Goal: Task Accomplishment & Management: Use online tool/utility

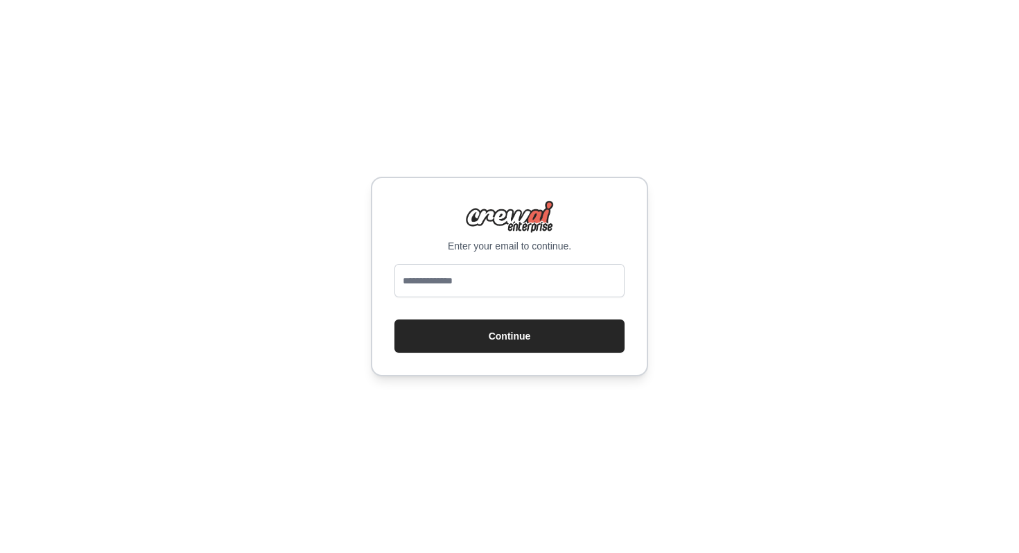
type input "**********"
click at [506, 334] on button "Continue" at bounding box center [510, 336] width 230 height 33
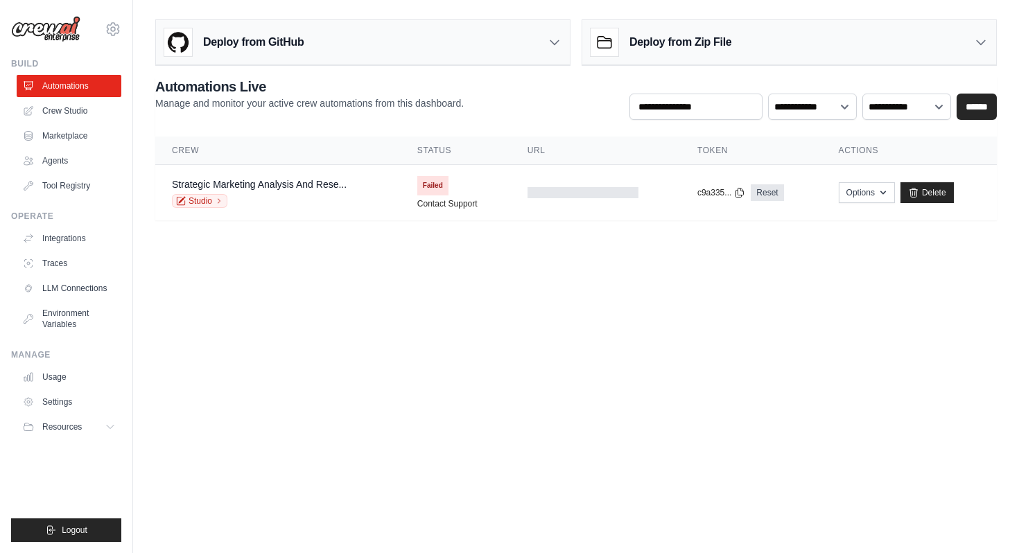
click at [548, 40] on icon at bounding box center [555, 42] width 14 height 14
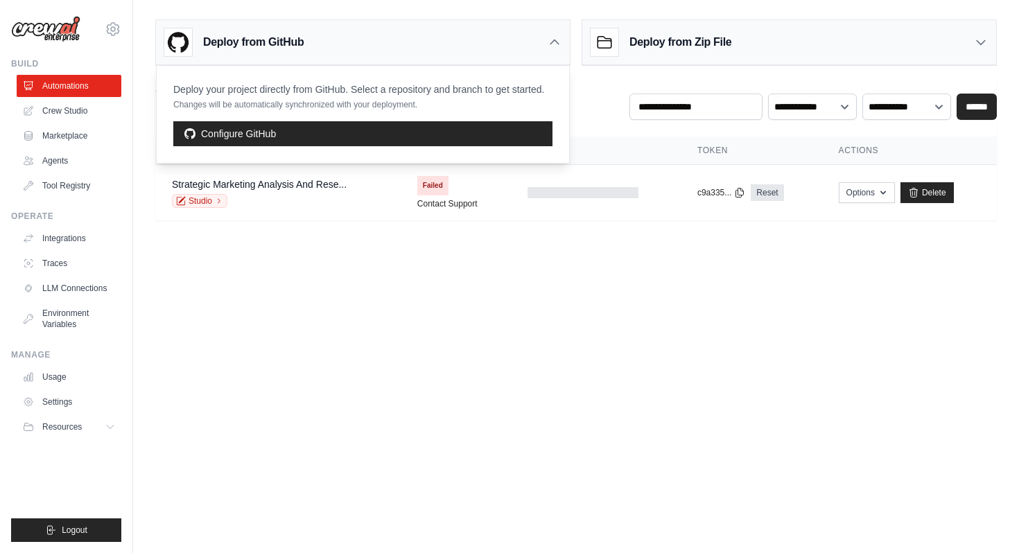
click at [646, 38] on h3 "Deploy from Zip File" at bounding box center [681, 42] width 102 height 17
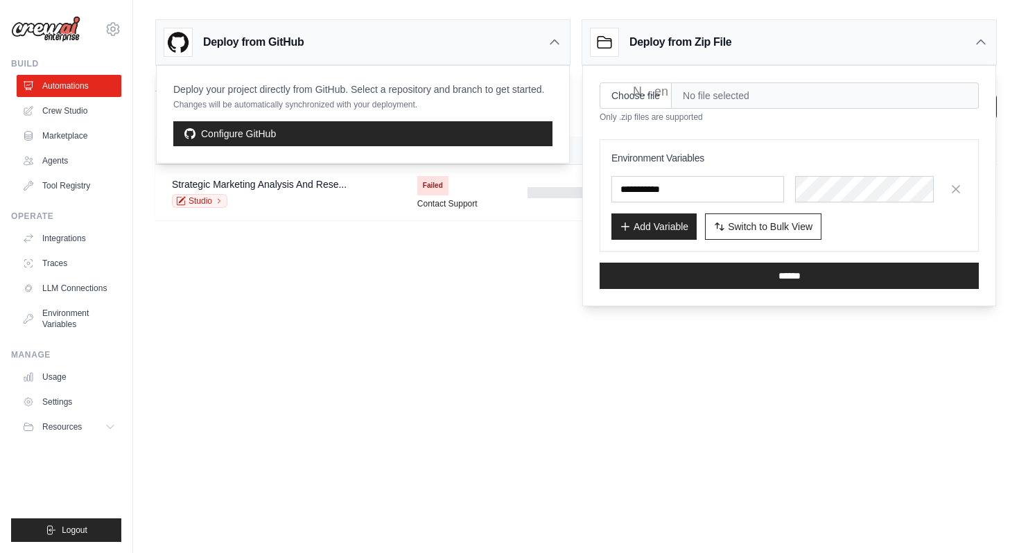
click at [415, 313] on body "[EMAIL_ADDRESS][DOMAIN_NAME] Settings Build Automations Crew Studio" at bounding box center [509, 276] width 1019 height 553
click at [980, 38] on icon at bounding box center [981, 42] width 14 height 14
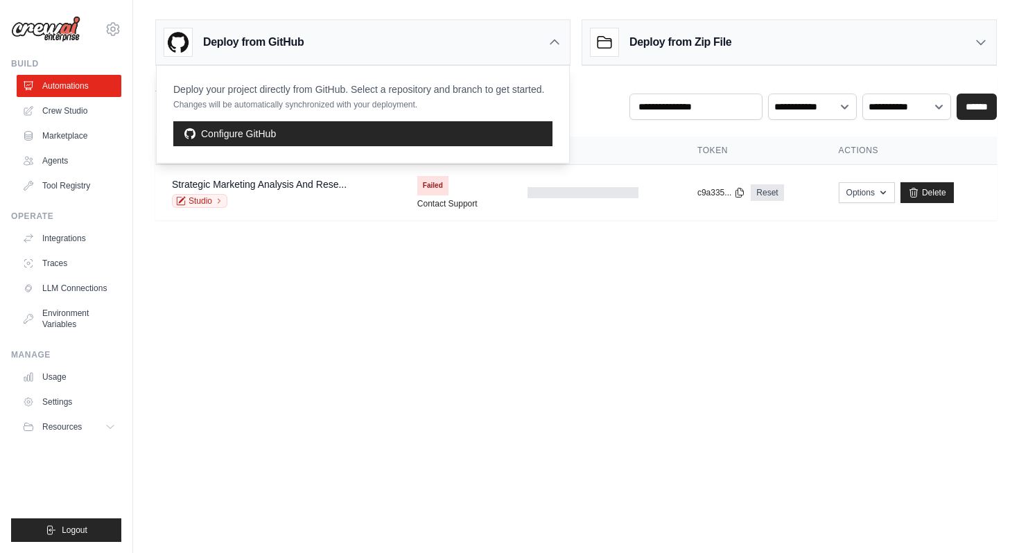
click at [549, 42] on icon at bounding box center [555, 42] width 14 height 14
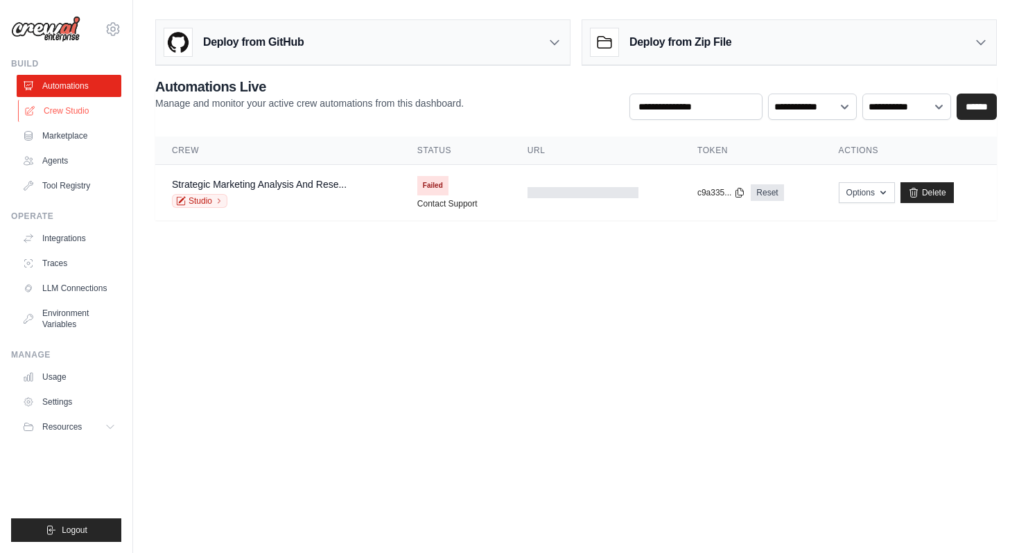
click at [65, 112] on link "Crew Studio" at bounding box center [70, 111] width 105 height 22
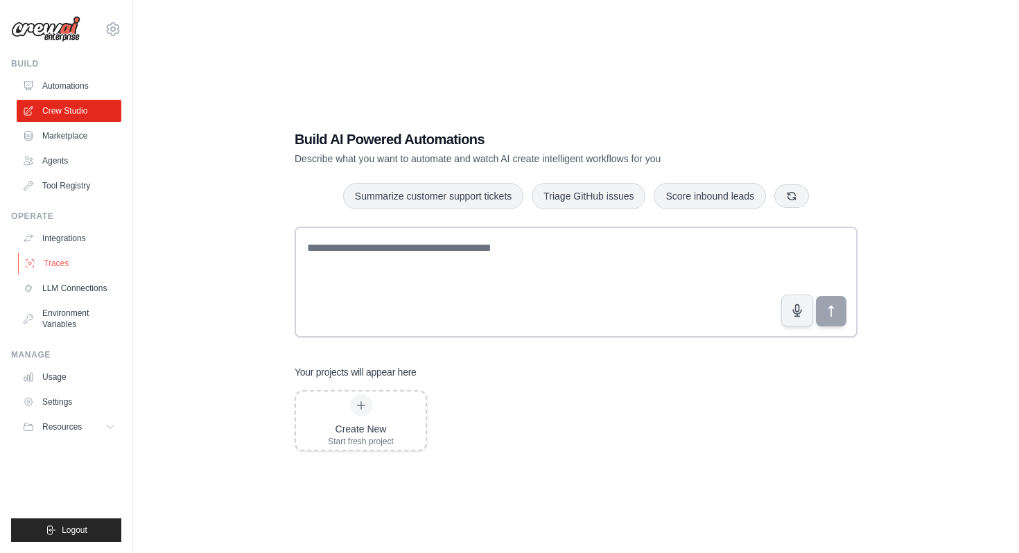
click at [54, 263] on link "Traces" at bounding box center [70, 263] width 105 height 22
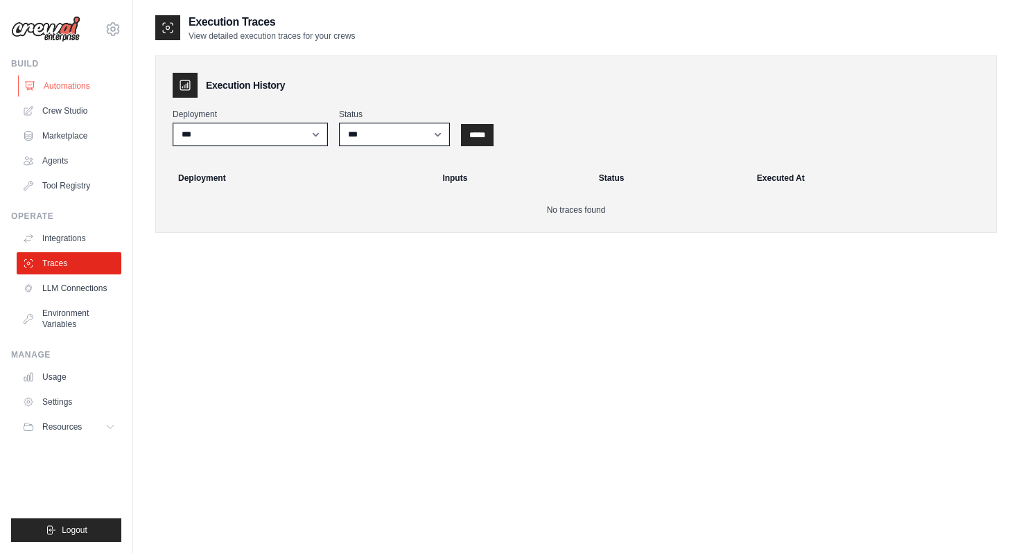
click at [66, 84] on link "Automations" at bounding box center [70, 86] width 105 height 22
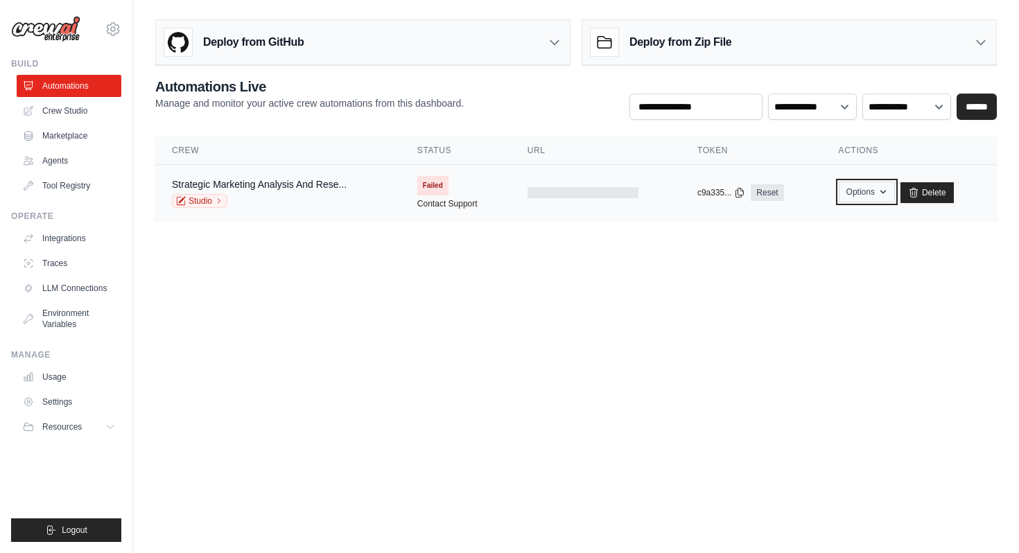
click at [875, 192] on button "Options" at bounding box center [867, 192] width 56 height 21
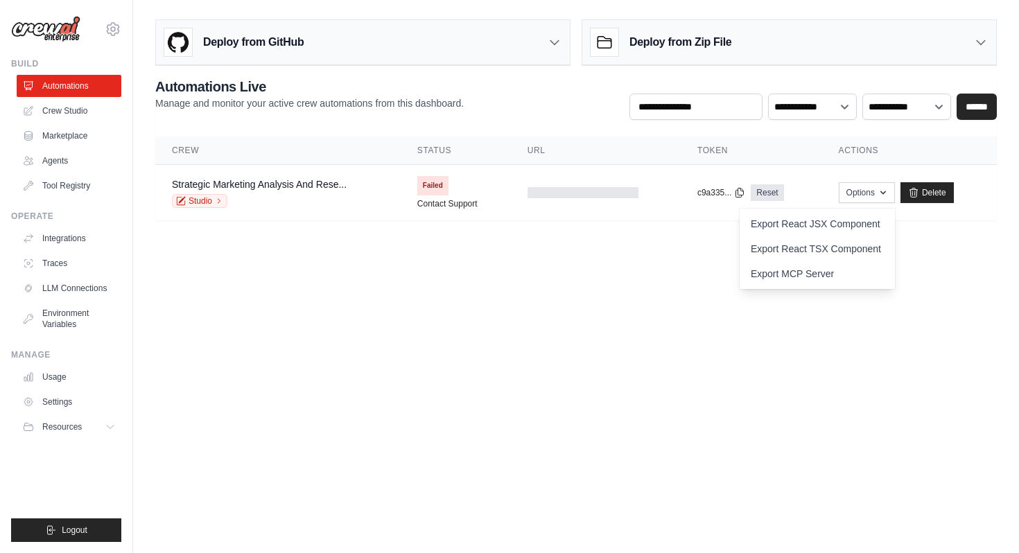
click at [396, 286] on body "[EMAIL_ADDRESS][DOMAIN_NAME] Settings Build Automations Crew Studio" at bounding box center [509, 276] width 1019 height 553
click at [315, 187] on link "Strategic Marketing Analysis And Rese..." at bounding box center [259, 184] width 175 height 11
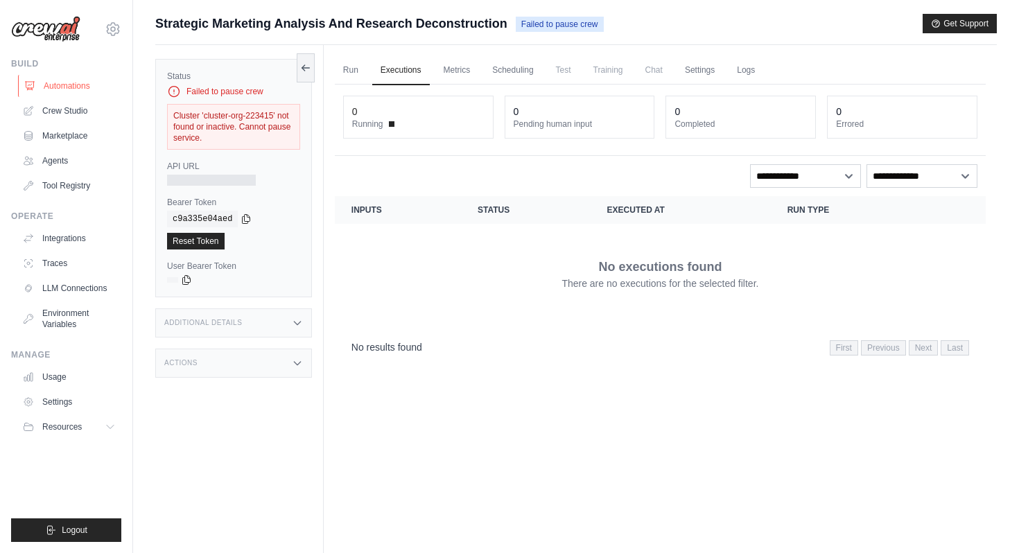
click at [67, 86] on link "Automations" at bounding box center [70, 86] width 105 height 22
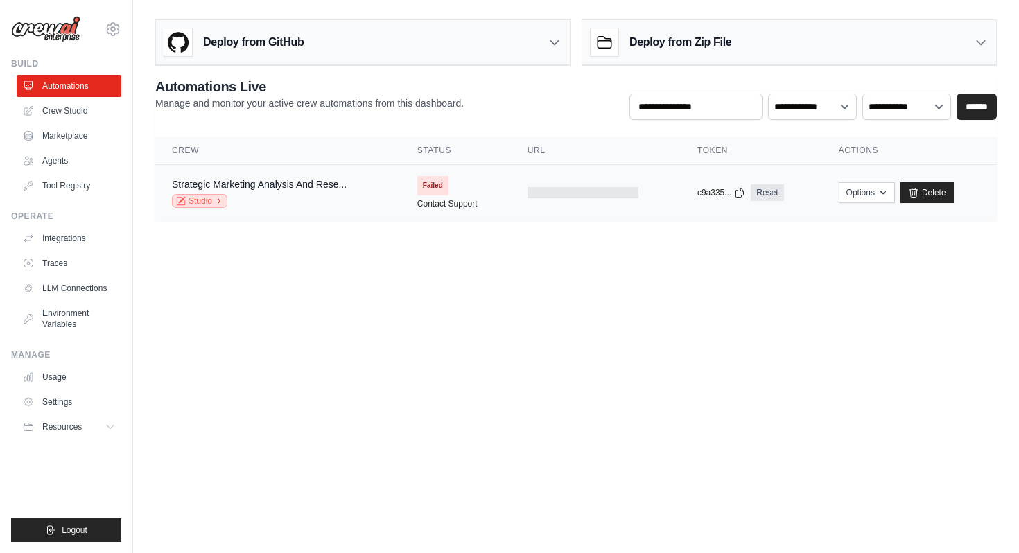
click at [202, 198] on link "Studio" at bounding box center [199, 201] width 55 height 14
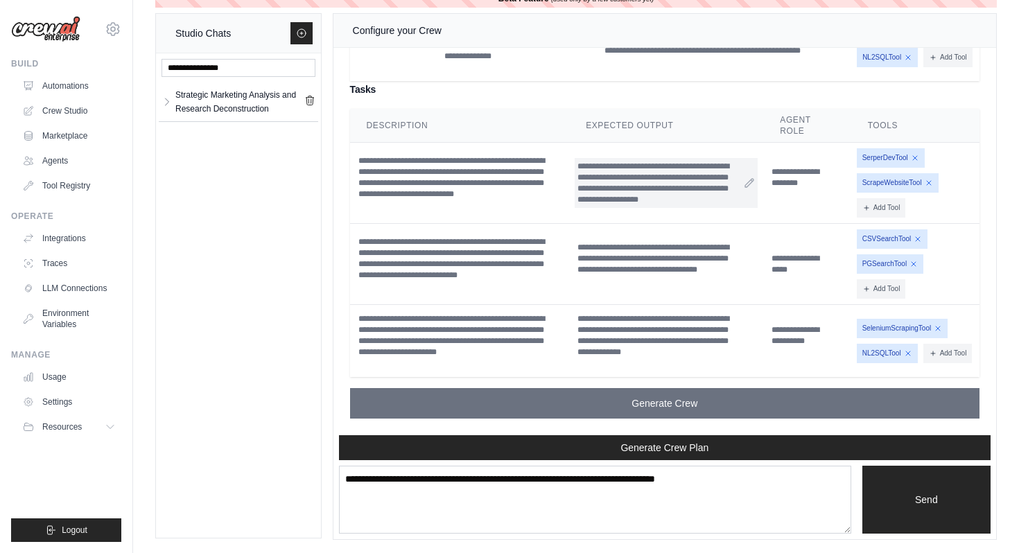
scroll to position [1632, 0]
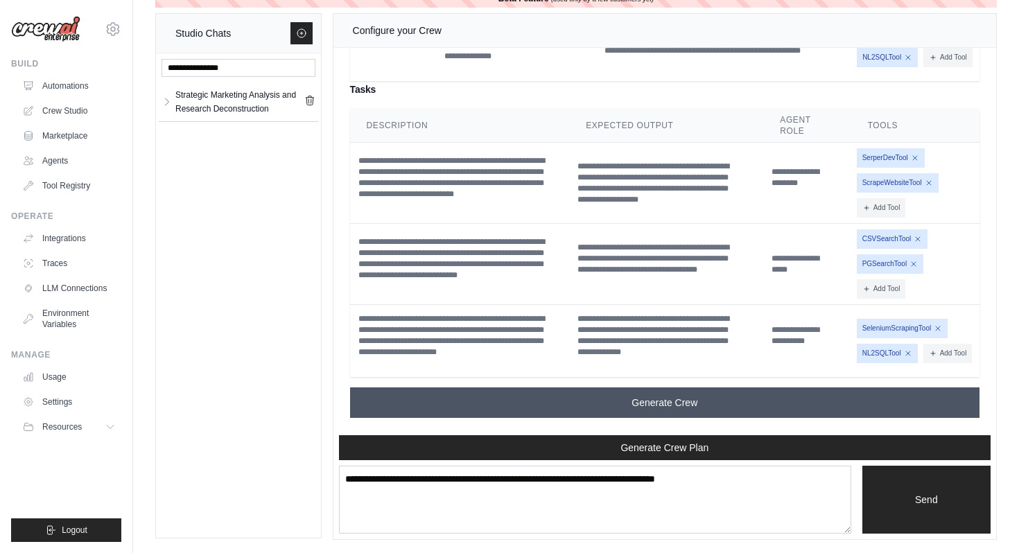
click at [715, 400] on button "Generate Crew" at bounding box center [665, 403] width 630 height 31
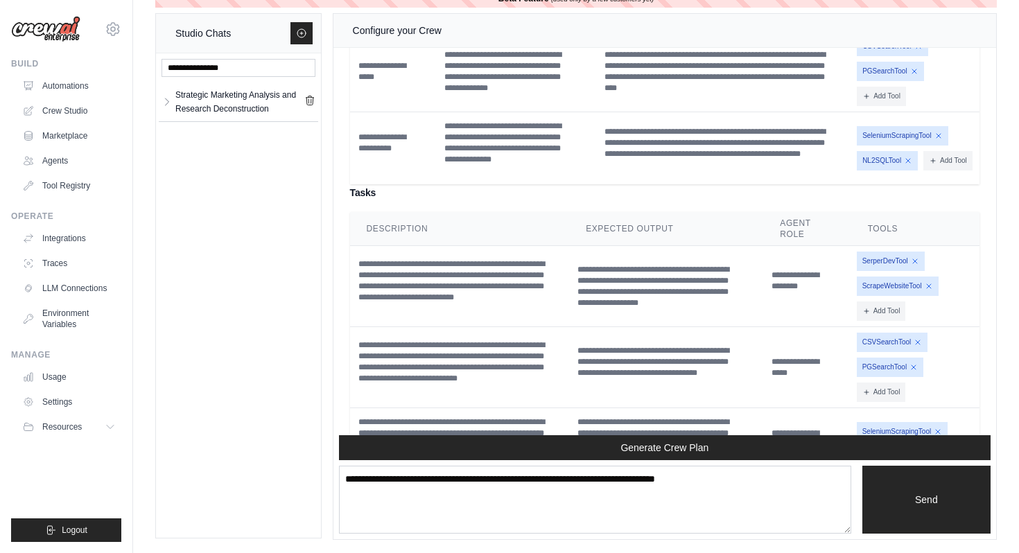
scroll to position [1359, 0]
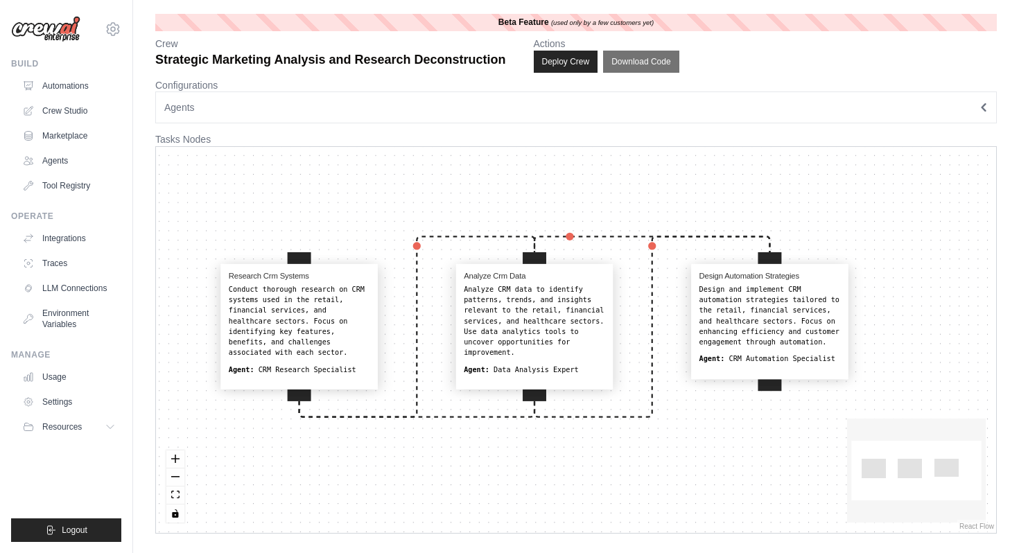
click at [985, 104] on icon "button" at bounding box center [984, 107] width 3 height 7
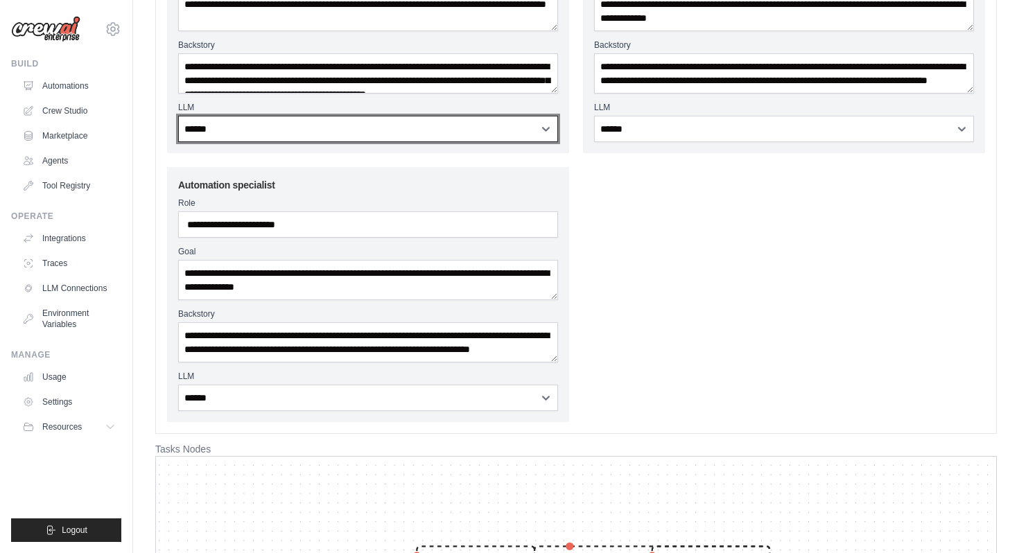
click at [485, 126] on select "**********" at bounding box center [368, 129] width 380 height 26
select select "**********"
click at [178, 116] on select "**********" at bounding box center [368, 129] width 380 height 26
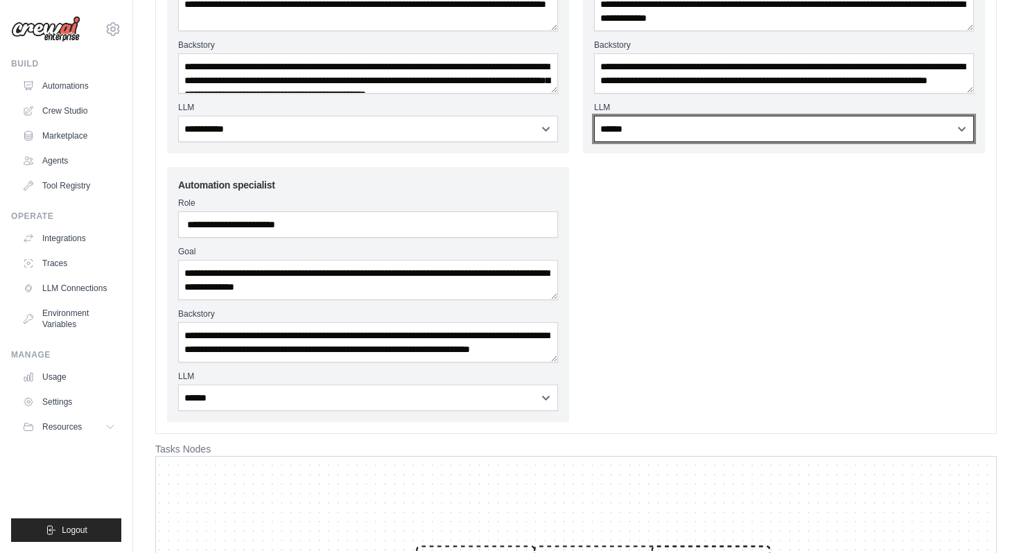
click at [632, 131] on select "**********" at bounding box center [784, 129] width 380 height 26
select select "**********"
click at [594, 116] on select "**********" at bounding box center [784, 129] width 380 height 26
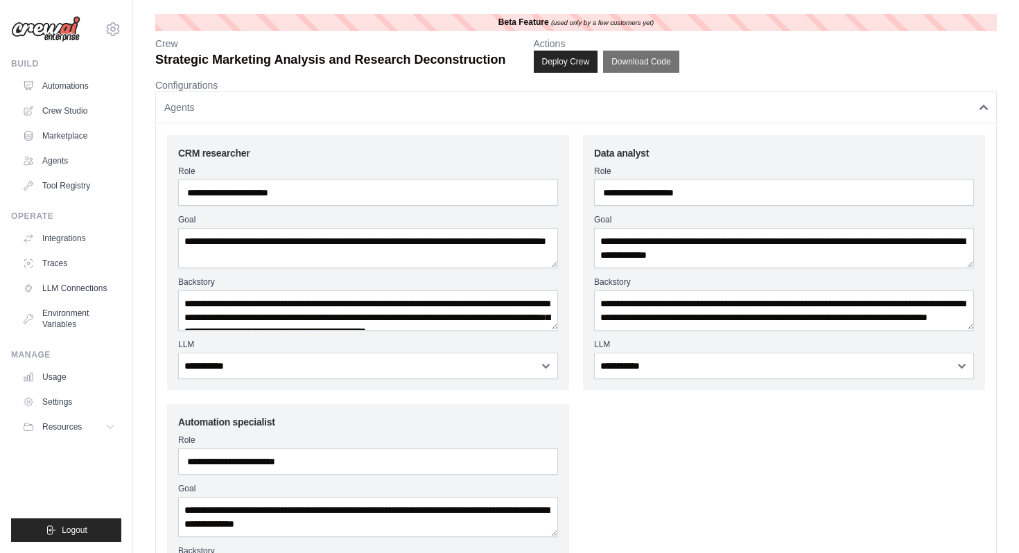
click at [981, 104] on icon "button" at bounding box center [984, 107] width 8 height 8
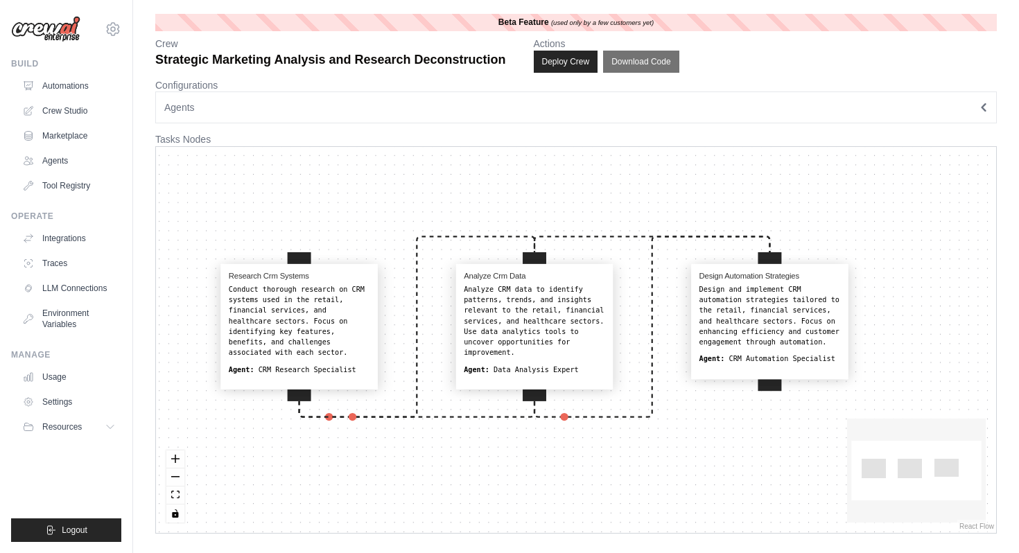
click at [982, 105] on icon "button" at bounding box center [984, 107] width 8 height 8
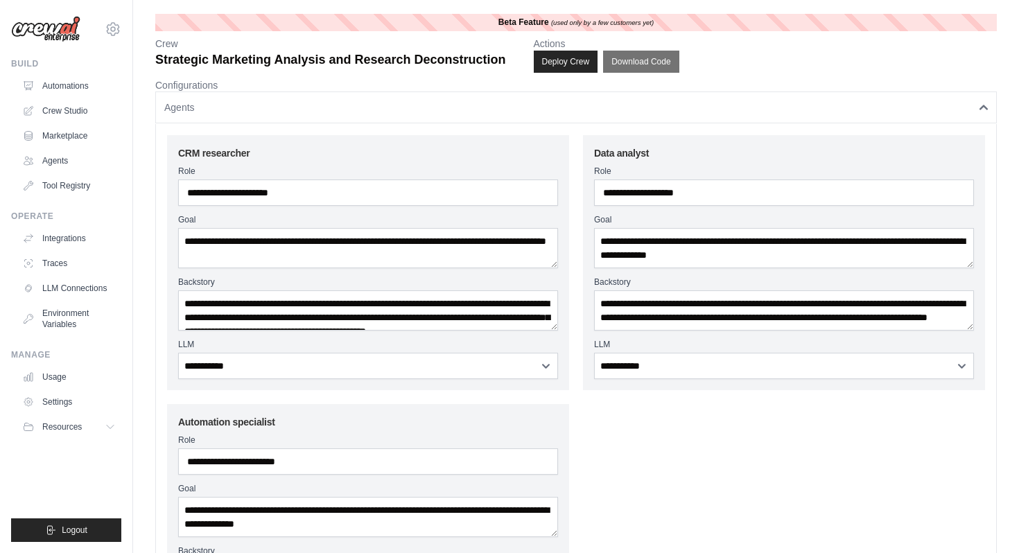
click at [982, 105] on icon "button" at bounding box center [984, 107] width 8 height 8
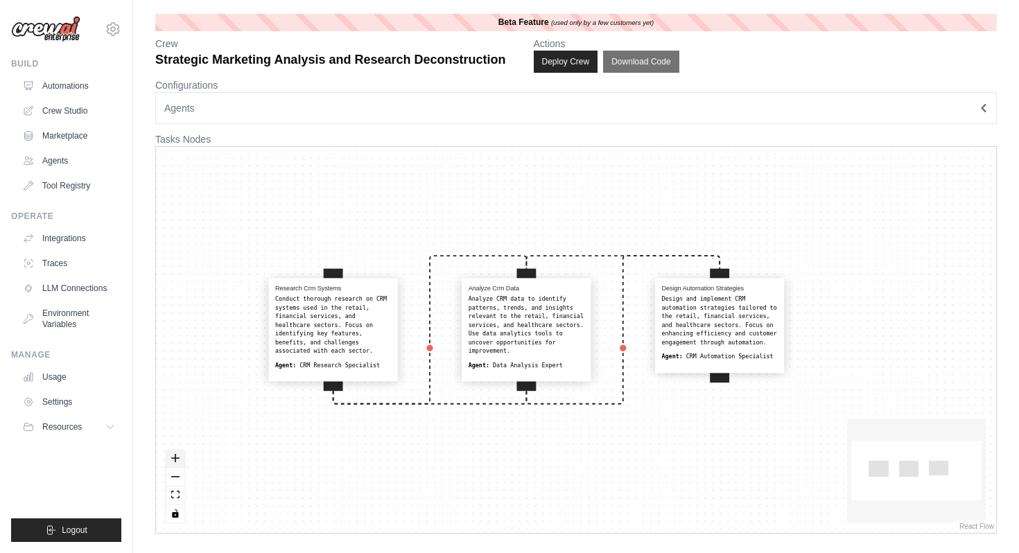
click at [177, 458] on icon "zoom in" at bounding box center [175, 458] width 8 height 8
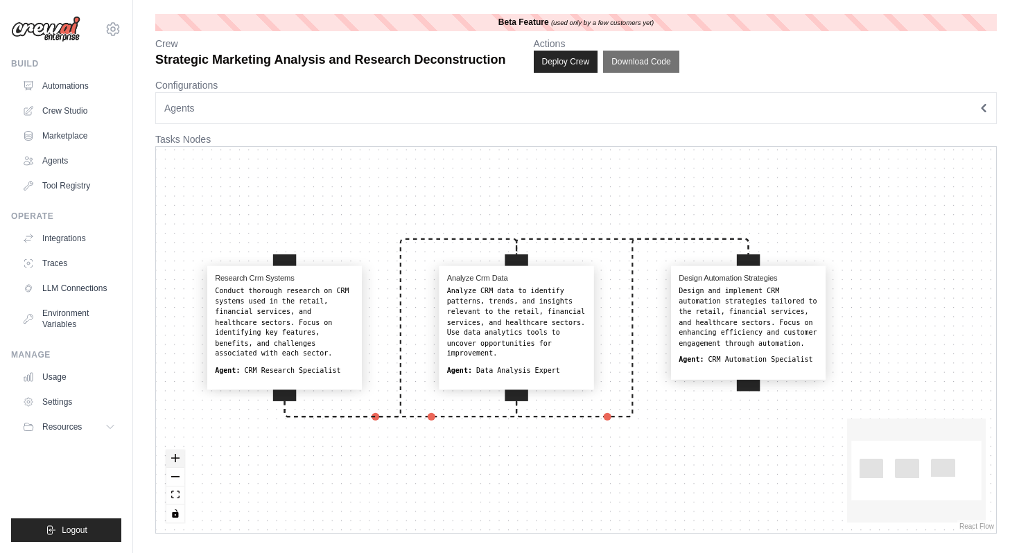
click at [177, 458] on icon "zoom in" at bounding box center [175, 458] width 8 height 8
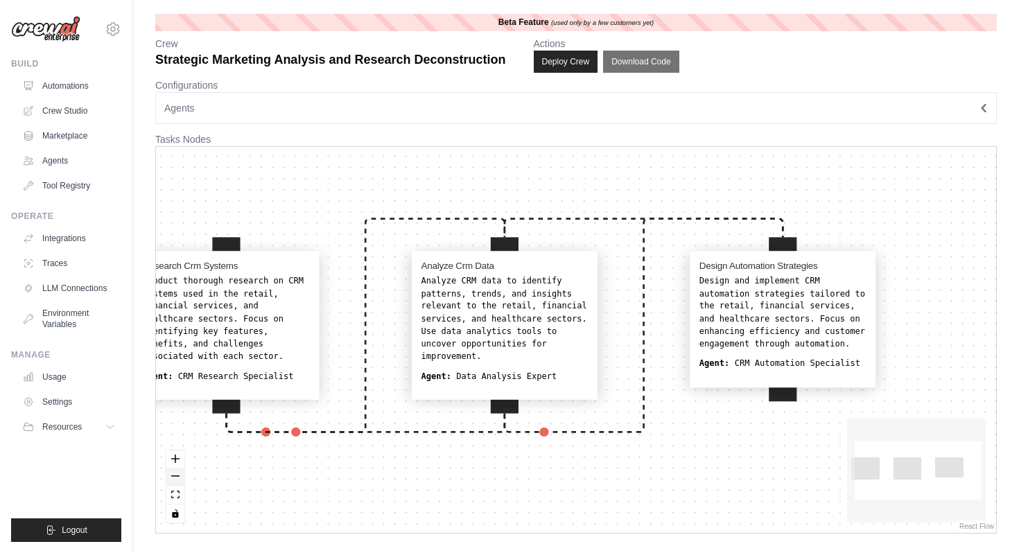
click at [176, 474] on button "zoom out" at bounding box center [175, 477] width 18 height 18
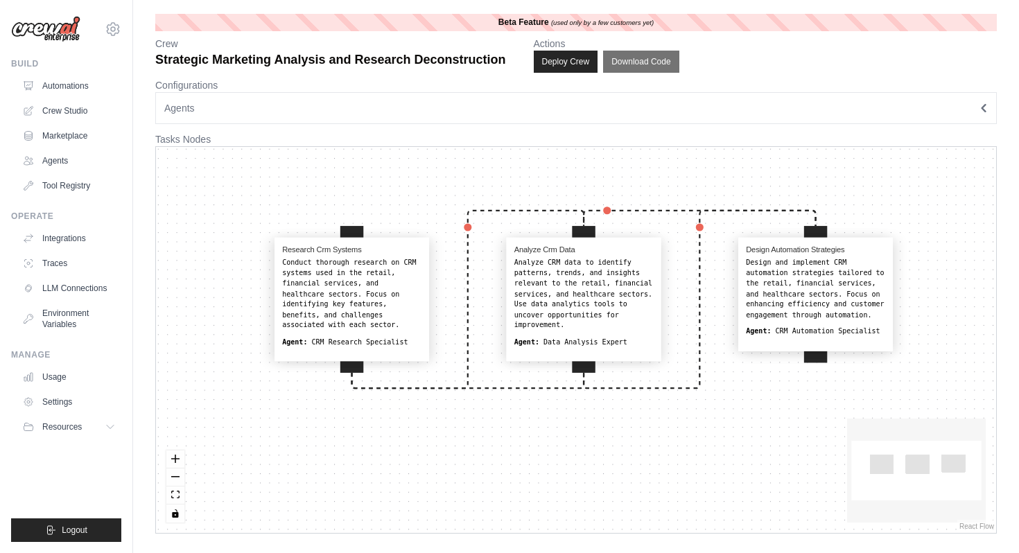
drag, startPoint x: 354, startPoint y: 198, endPoint x: 422, endPoint y: 170, distance: 73.0
click at [422, 170] on div "Research Crm Systems Conduct thorough research on CRM systems used in the retai…" at bounding box center [576, 340] width 840 height 386
click at [474, 21] on div "Beta Feature (used only by a few customers yet)" at bounding box center [576, 22] width 842 height 17
click at [878, 464] on rect at bounding box center [882, 464] width 24 height 19
click at [816, 263] on div "Design and implement CRM automation strategies tailored to the retail, financia…" at bounding box center [815, 289] width 139 height 62
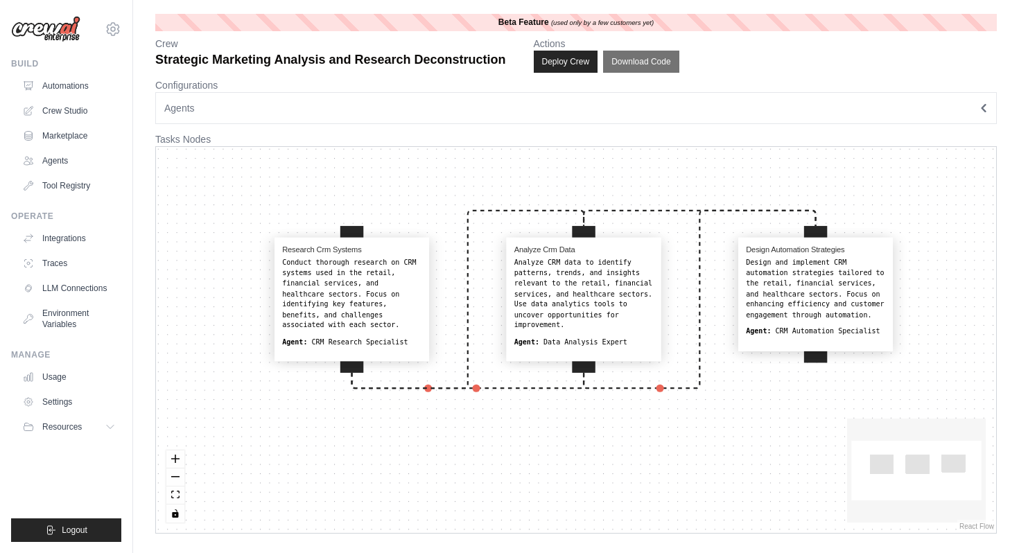
select select "**********"
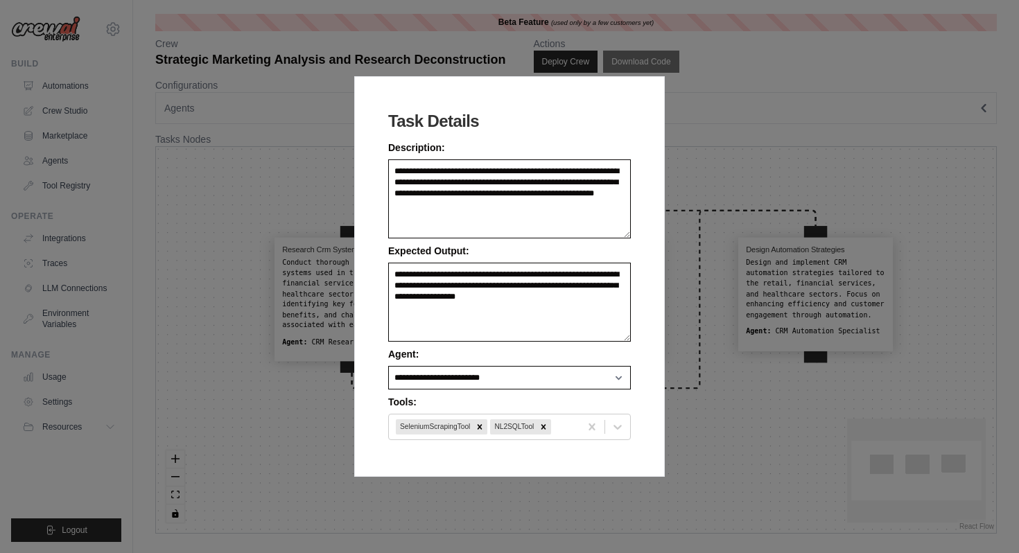
click at [665, 102] on div "**********" at bounding box center [509, 276] width 1019 height 553
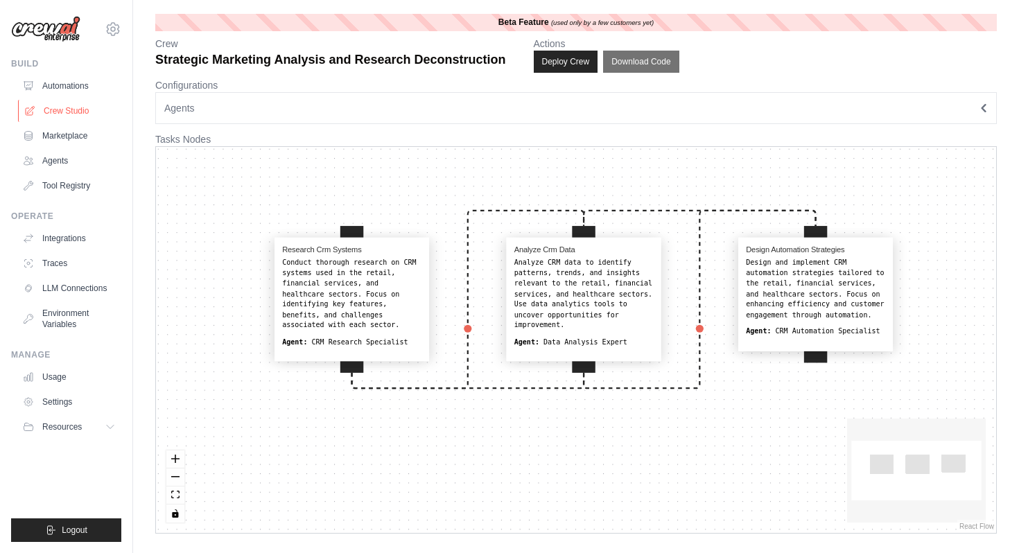
click at [64, 111] on link "Crew Studio" at bounding box center [70, 111] width 105 height 22
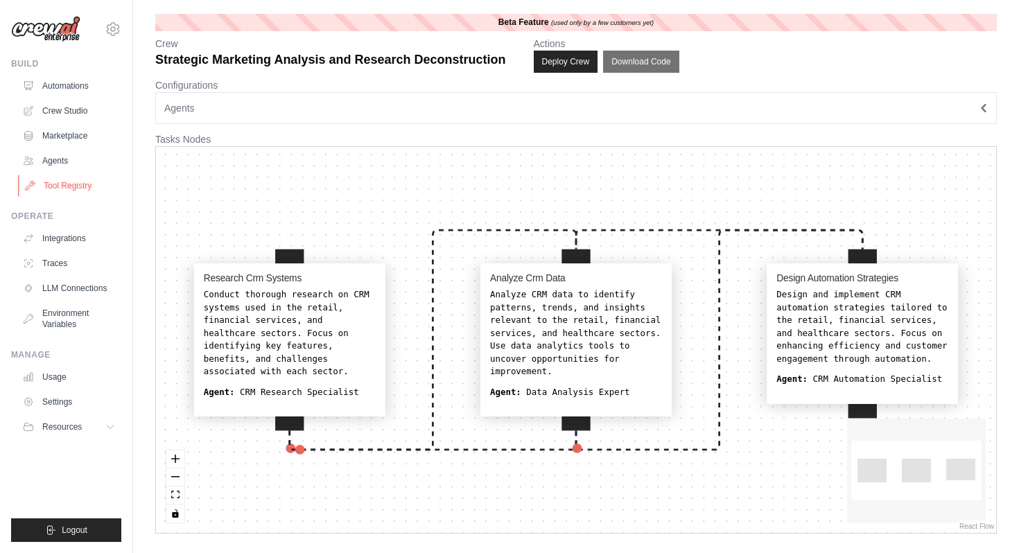
click at [62, 180] on link "Tool Registry" at bounding box center [70, 186] width 105 height 22
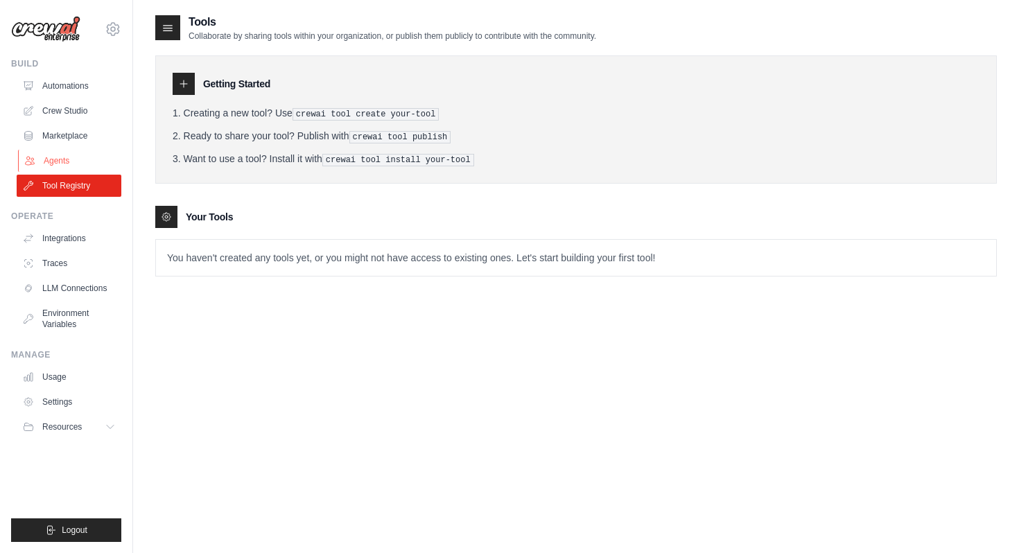
click at [60, 159] on link "Agents" at bounding box center [70, 161] width 105 height 22
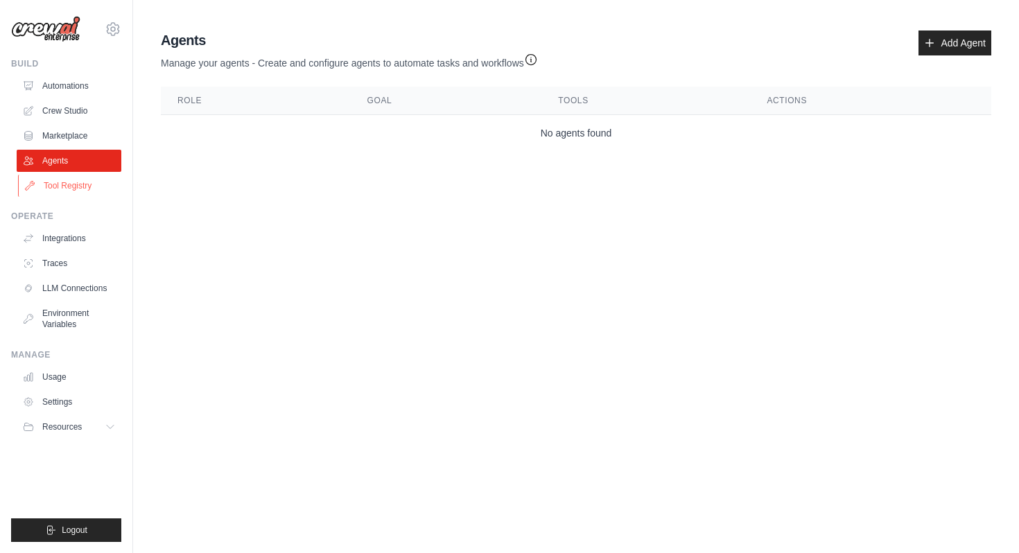
click at [59, 188] on link "Tool Registry" at bounding box center [70, 186] width 105 height 22
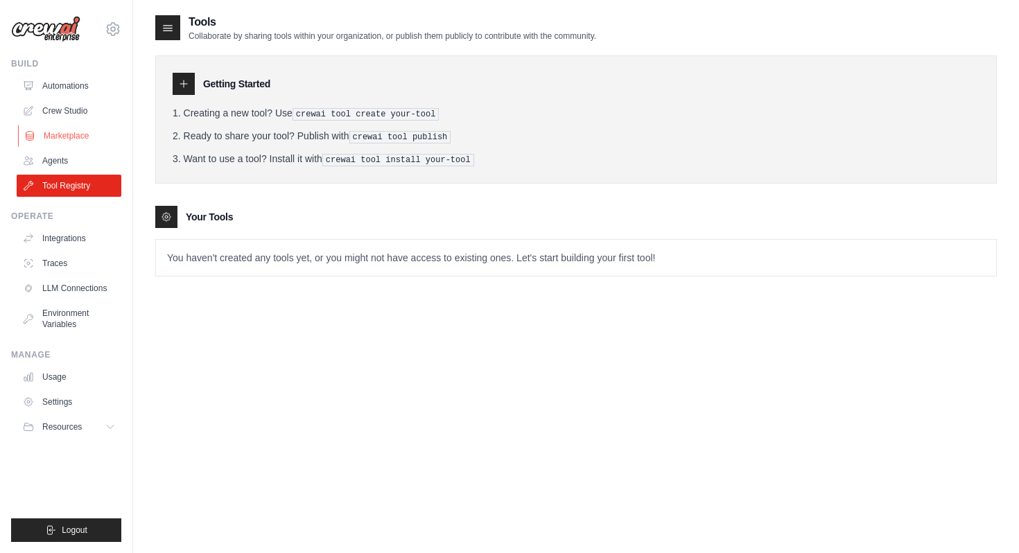
click at [80, 134] on link "Marketplace" at bounding box center [70, 136] width 105 height 22
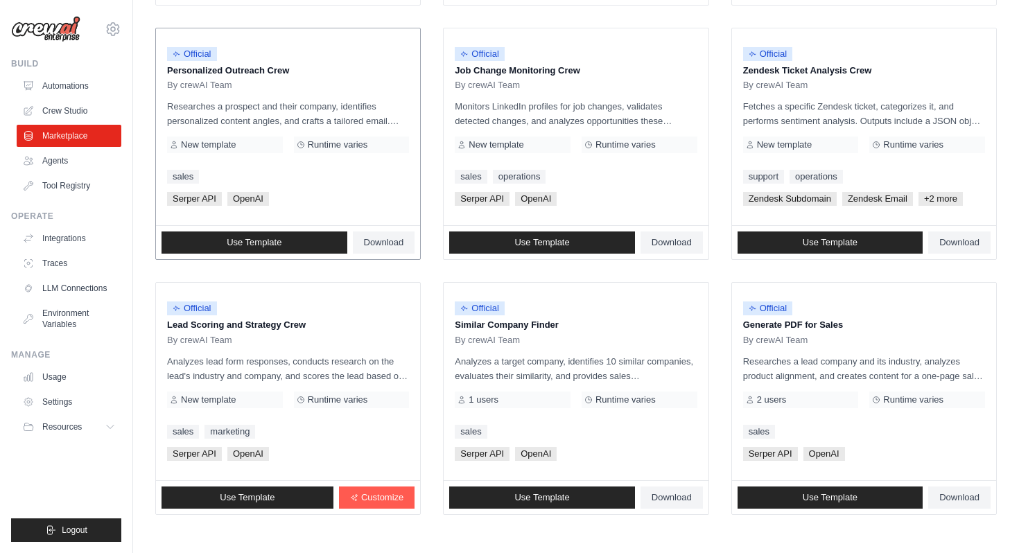
scroll to position [732, 0]
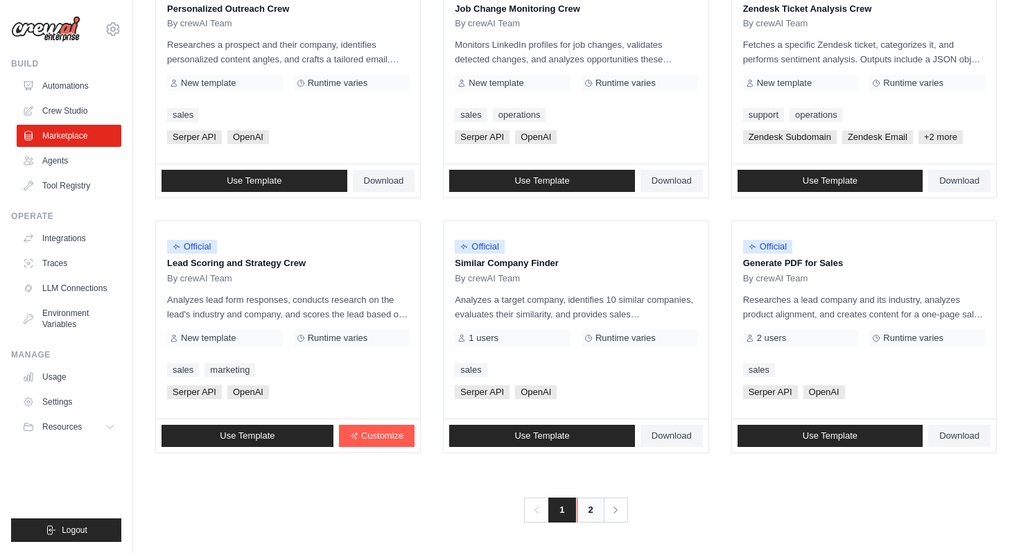
click at [589, 515] on link "2" at bounding box center [591, 510] width 28 height 25
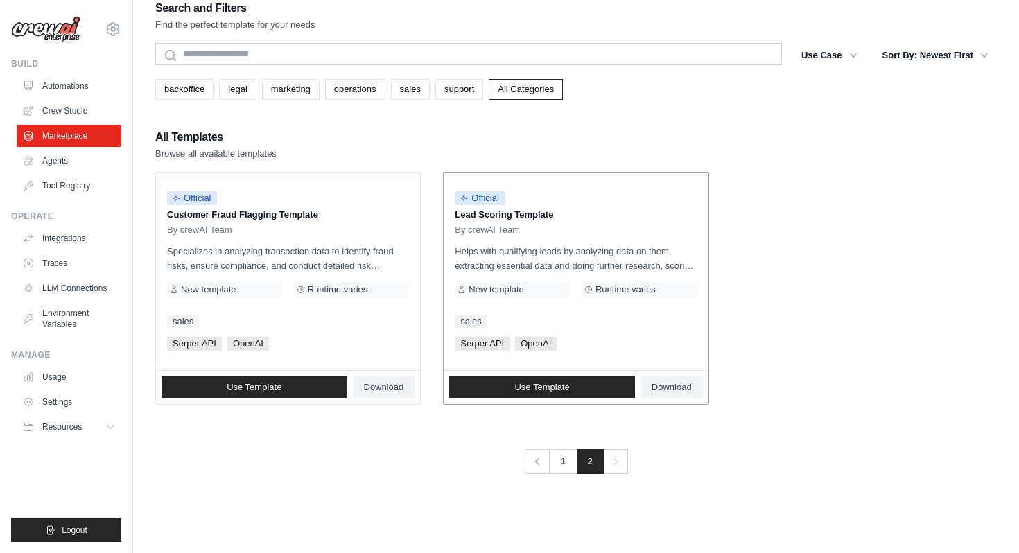
scroll to position [21, 0]
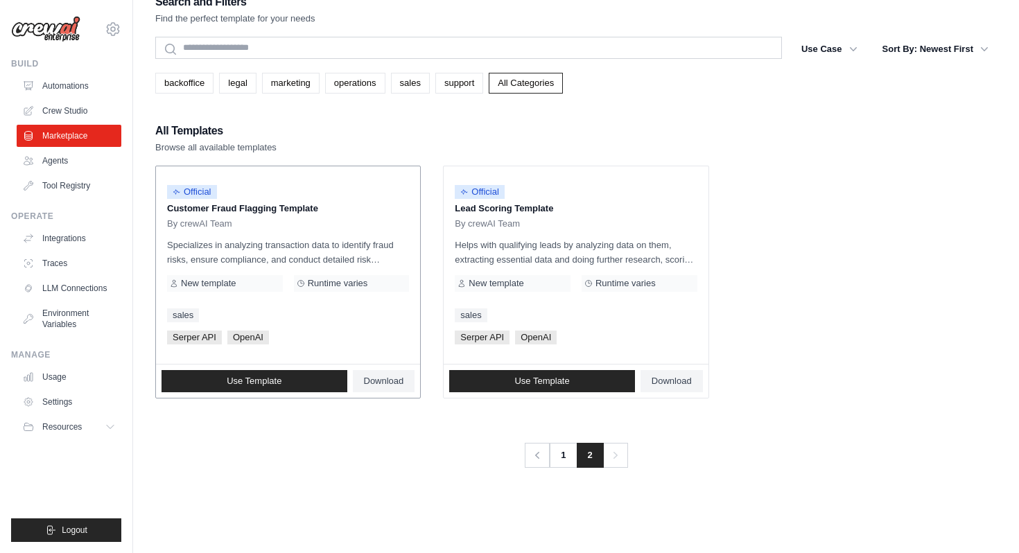
click at [275, 212] on p "Customer Fraud Flagging Template" at bounding box center [288, 209] width 242 height 14
drag, startPoint x: 232, startPoint y: 243, endPoint x: 273, endPoint y: 254, distance: 43.1
click at [273, 254] on p "Specializes in analyzing transaction data to identify fraud risks, ensure compl…" at bounding box center [288, 252] width 242 height 29
click at [376, 386] on span "Download" at bounding box center [384, 381] width 40 height 11
click at [61, 88] on link "Automations" at bounding box center [70, 86] width 105 height 22
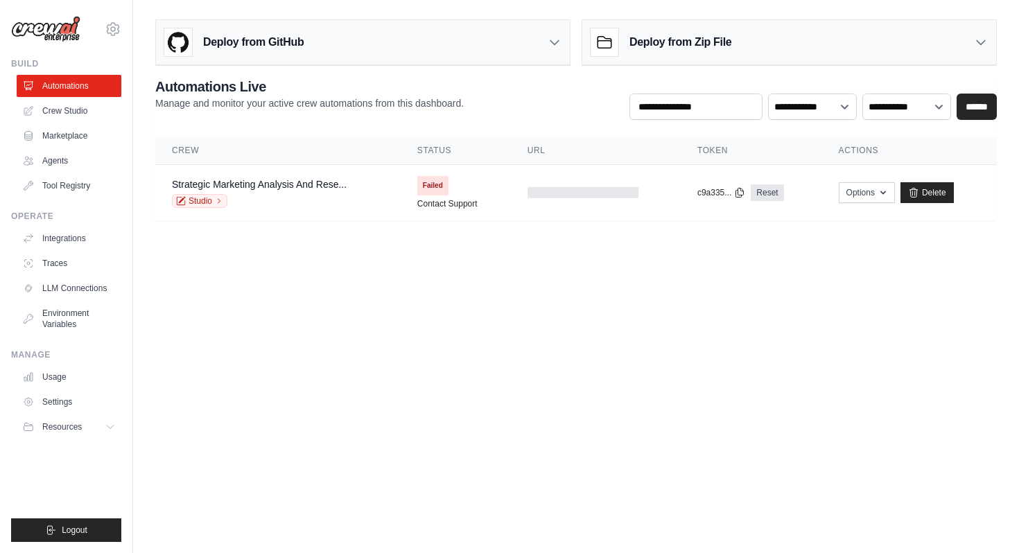
scroll to position [21, 0]
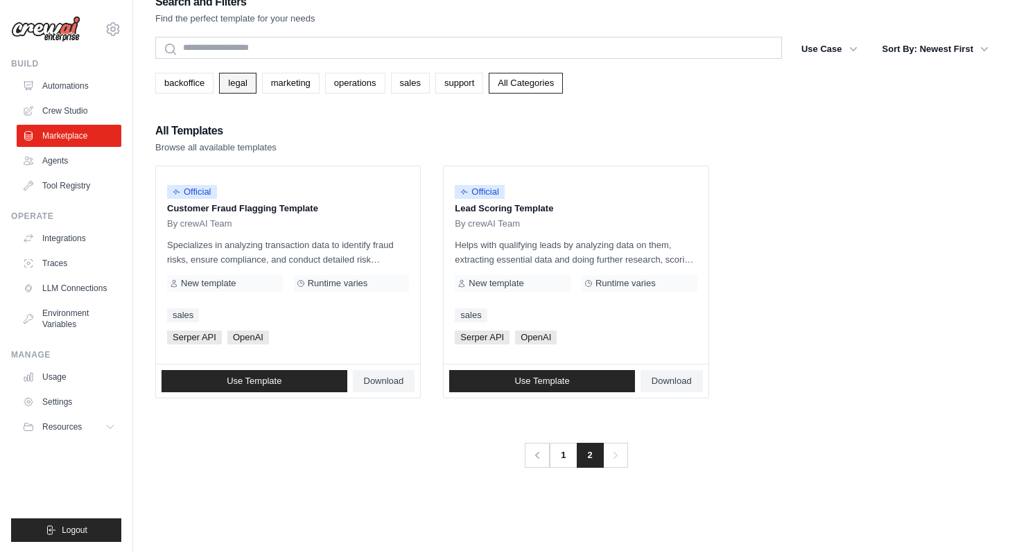
click at [256, 84] on link "legal" at bounding box center [237, 83] width 37 height 21
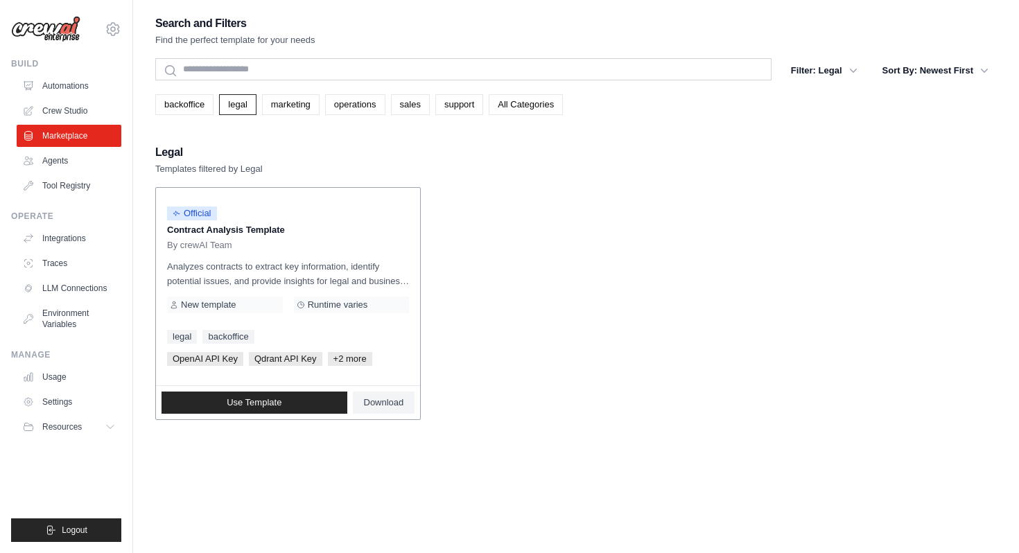
click at [355, 360] on span "+2 more" at bounding box center [350, 359] width 44 height 14
click at [342, 358] on span "+2 more" at bounding box center [350, 359] width 44 height 14
click at [273, 404] on span "Use Template" at bounding box center [254, 402] width 55 height 11
click at [305, 101] on link "marketing" at bounding box center [291, 104] width 58 height 21
click at [366, 99] on link "operations" at bounding box center [355, 104] width 60 height 21
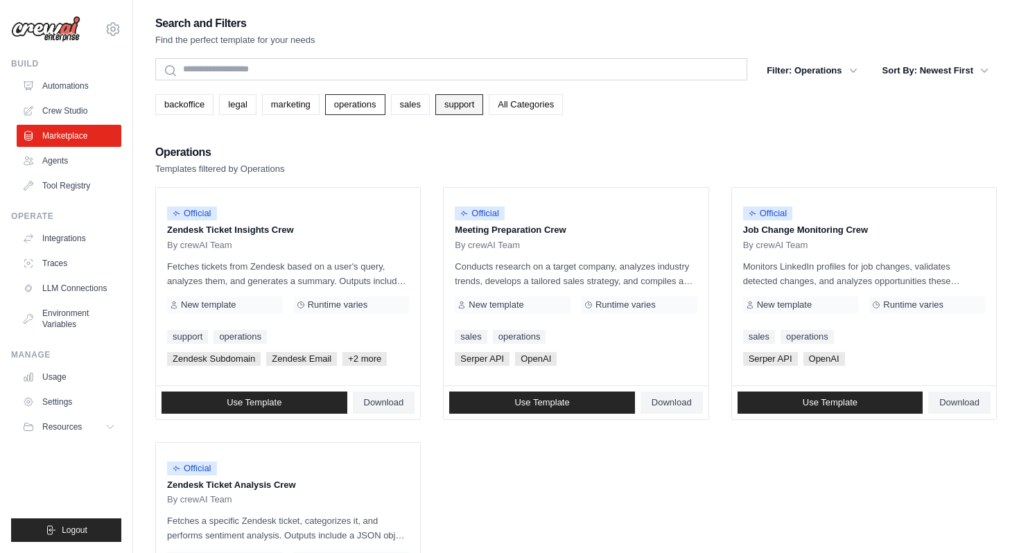
click at [483, 104] on link "support" at bounding box center [459, 104] width 48 height 21
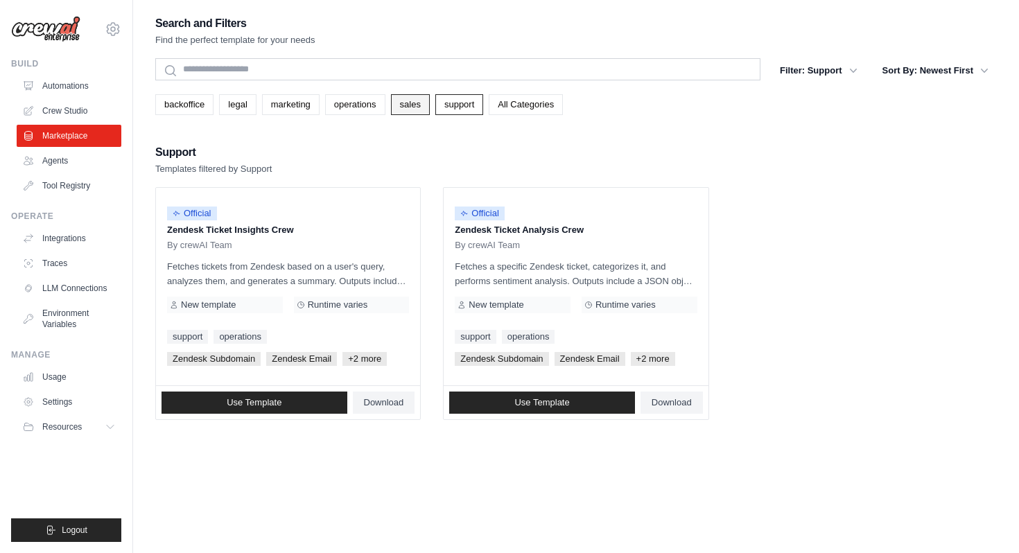
click at [426, 105] on link "sales" at bounding box center [410, 104] width 39 height 21
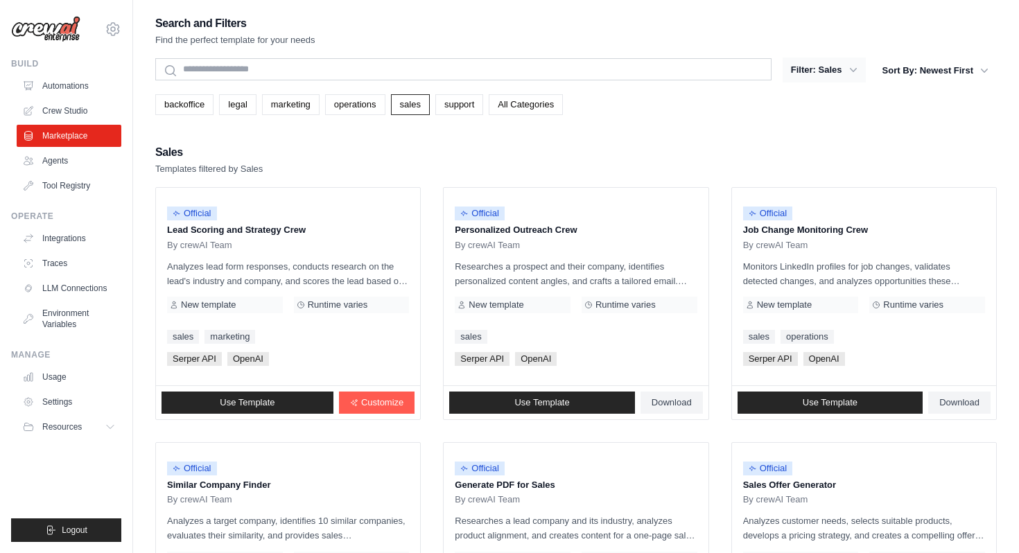
click at [853, 69] on icon "button" at bounding box center [854, 70] width 14 height 14
click at [52, 159] on link "Agents" at bounding box center [70, 161] width 105 height 22
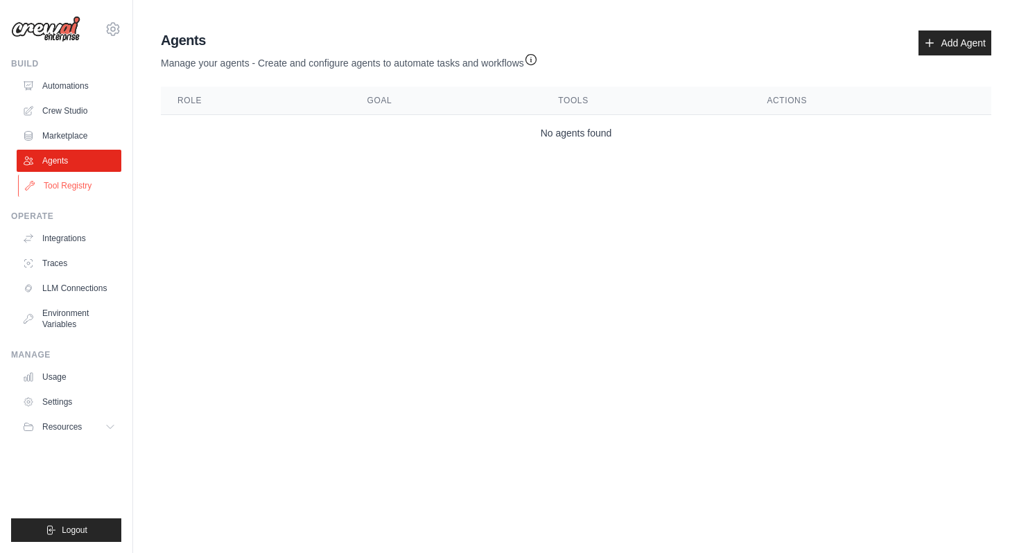
click at [55, 185] on link "Tool Registry" at bounding box center [70, 186] width 105 height 22
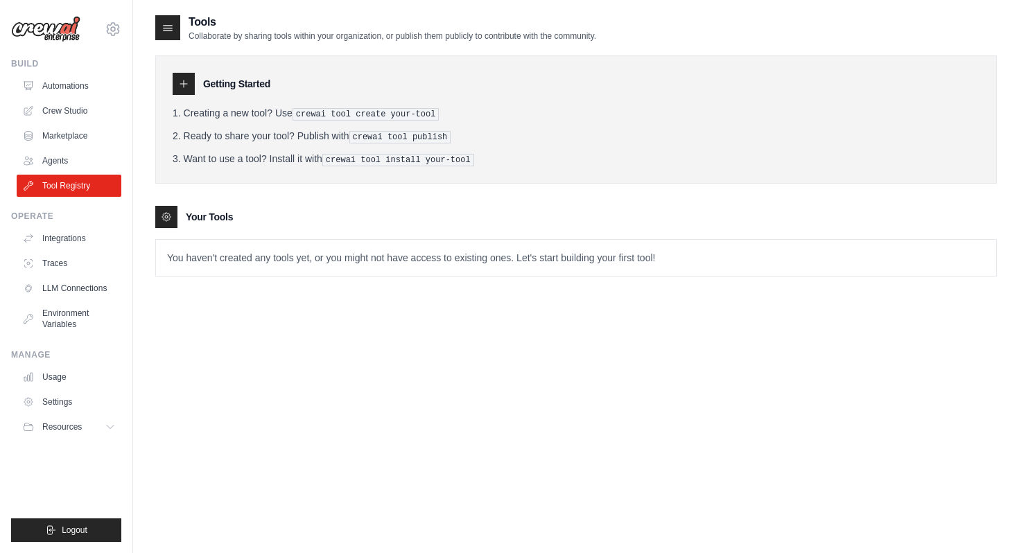
click at [184, 82] on icon at bounding box center [183, 83] width 11 height 11
click at [224, 252] on p "You haven't created any tools yet, or you might not have access to existing one…" at bounding box center [576, 258] width 840 height 36
click at [62, 237] on link "Integrations" at bounding box center [70, 238] width 105 height 22
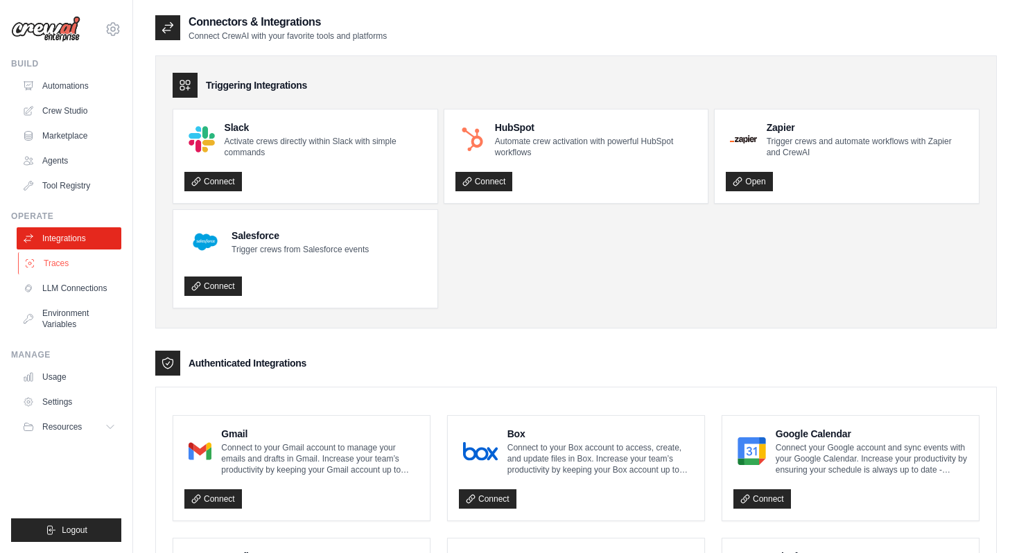
click at [51, 257] on link "Traces" at bounding box center [70, 263] width 105 height 22
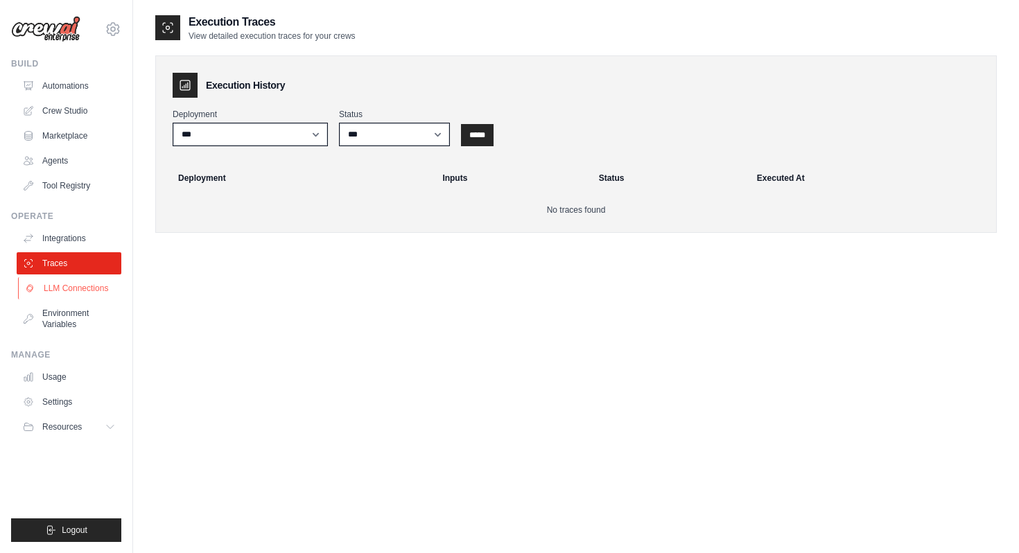
click at [67, 286] on link "LLM Connections" at bounding box center [70, 288] width 105 height 22
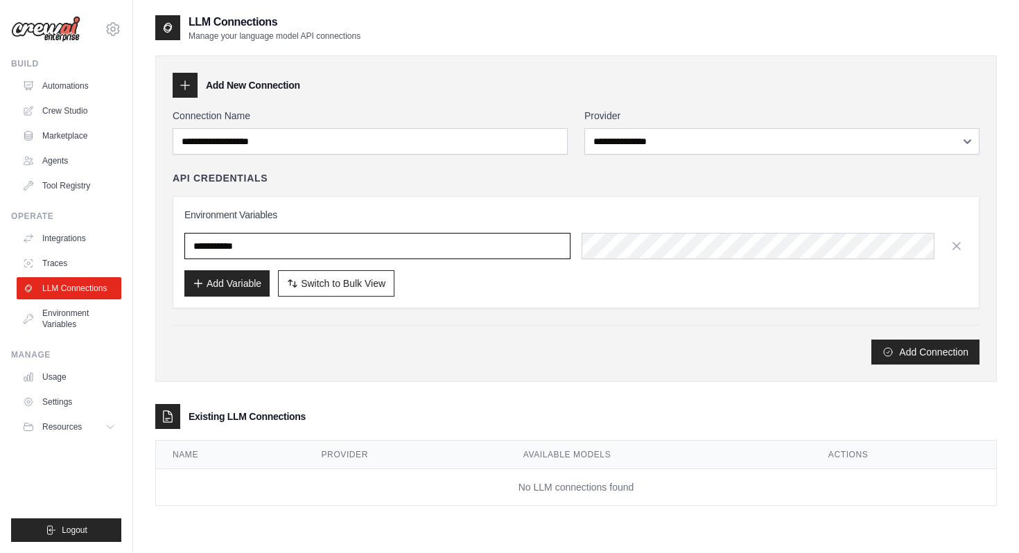
click at [211, 248] on input "text" at bounding box center [377, 246] width 386 height 26
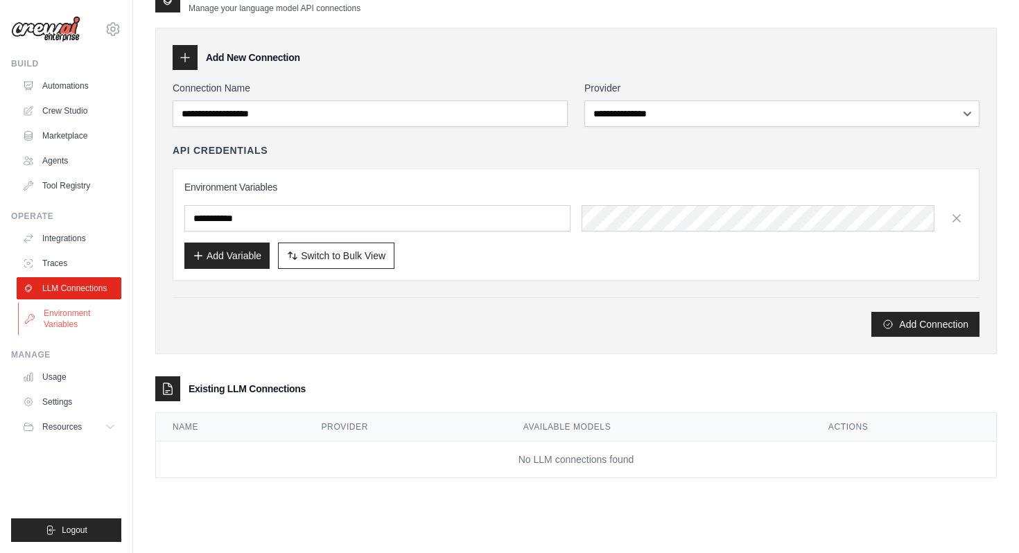
click at [72, 315] on link "Environment Variables" at bounding box center [70, 318] width 105 height 33
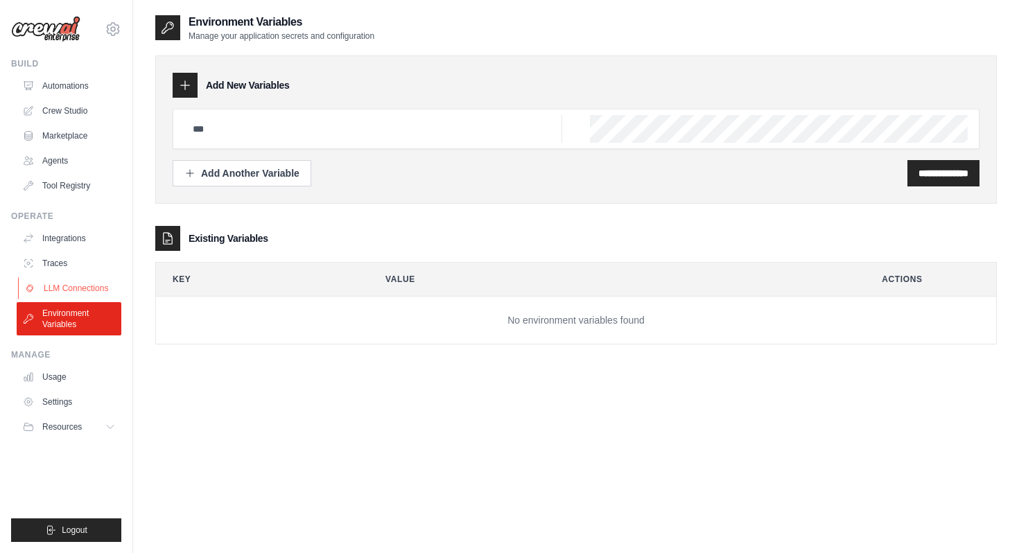
click at [81, 284] on link "LLM Connections" at bounding box center [70, 288] width 105 height 22
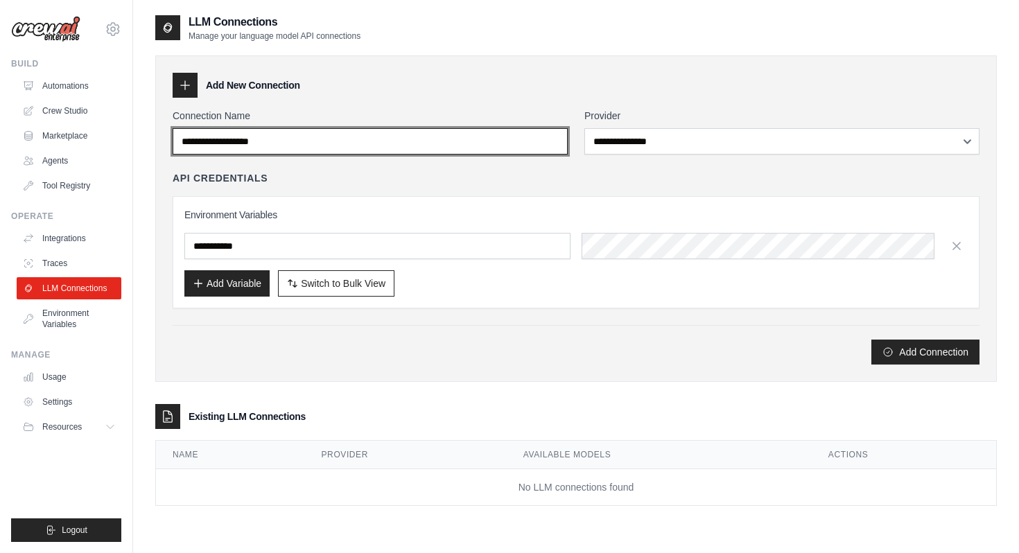
click at [305, 141] on input "Connection Name" at bounding box center [370, 141] width 395 height 26
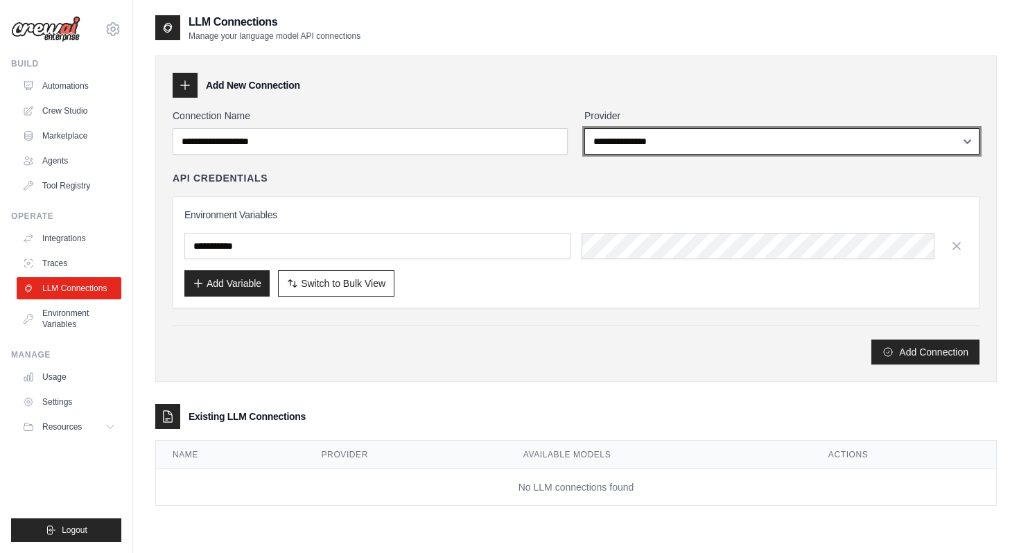
click at [629, 146] on select "**********" at bounding box center [782, 141] width 395 height 26
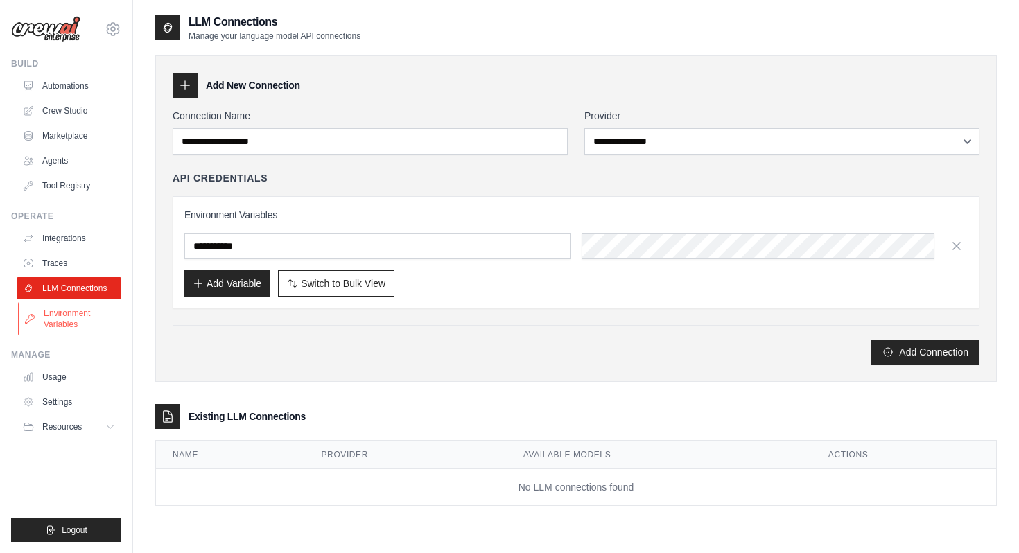
click at [61, 319] on link "Environment Variables" at bounding box center [70, 318] width 105 height 33
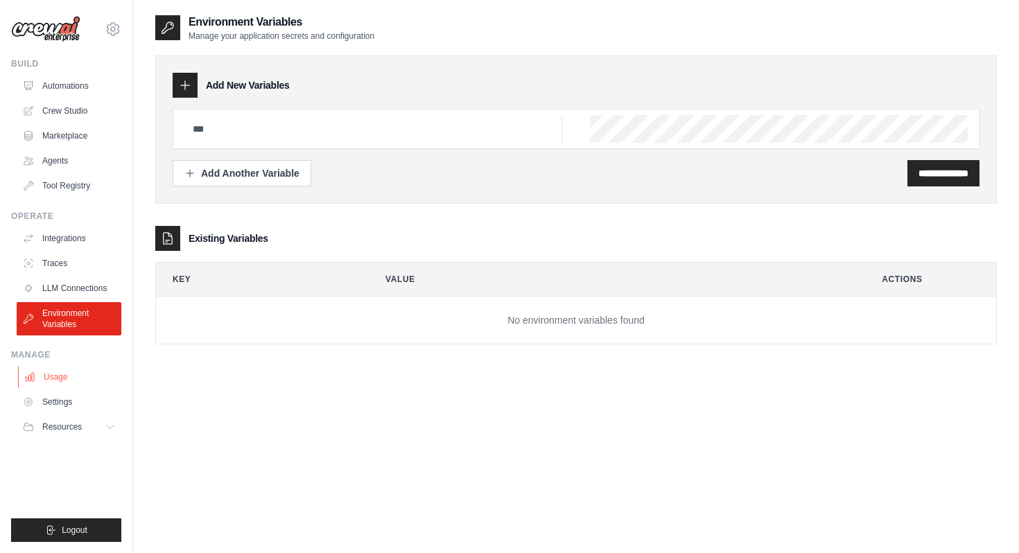
click at [56, 381] on link "Usage" at bounding box center [70, 377] width 105 height 22
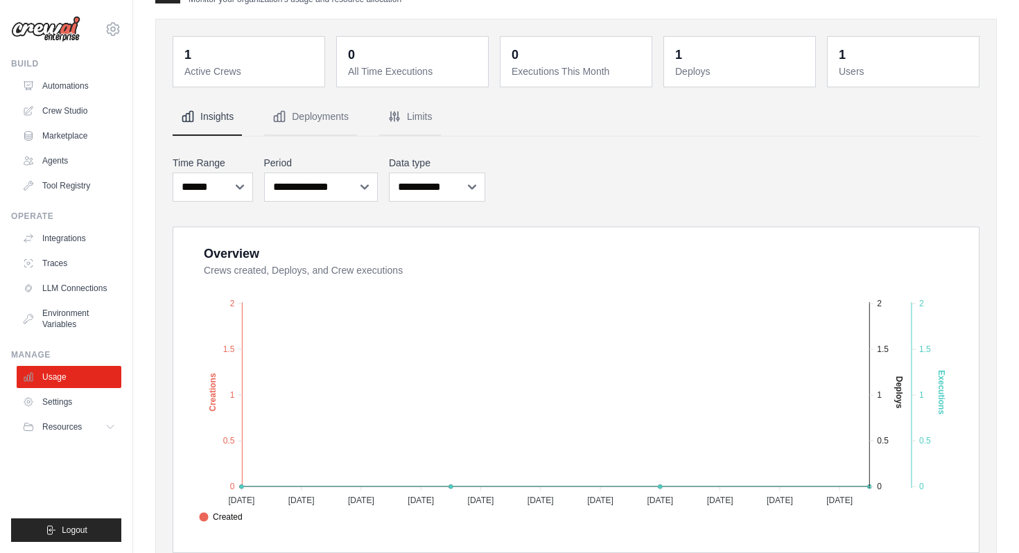
scroll to position [44, 0]
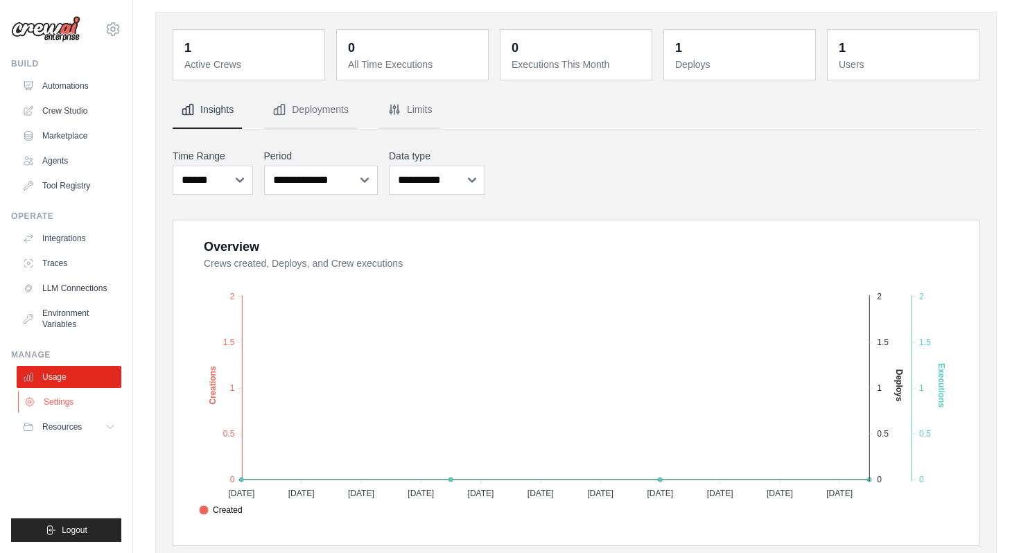
click at [52, 404] on link "Settings" at bounding box center [70, 402] width 105 height 22
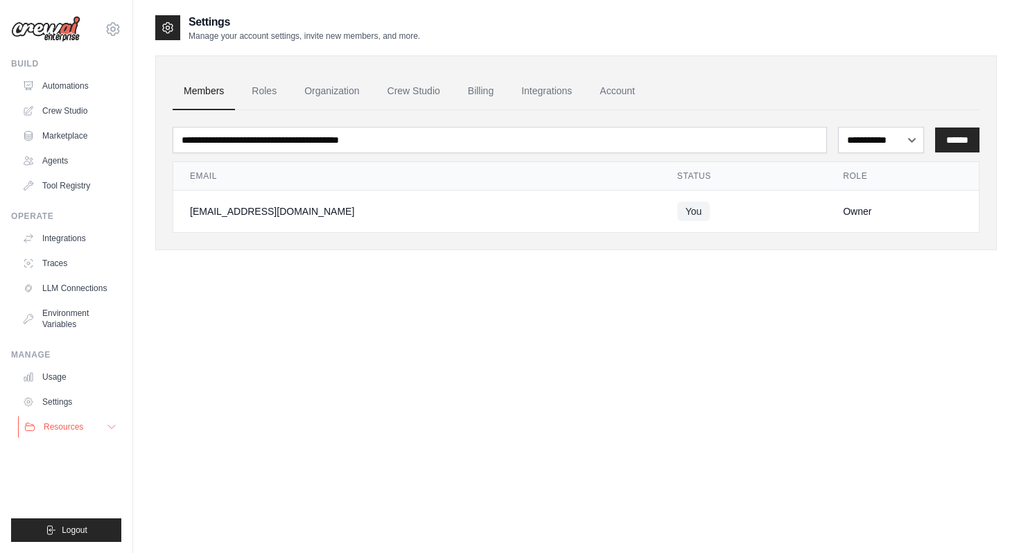
click at [54, 429] on span "Resources" at bounding box center [64, 427] width 40 height 11
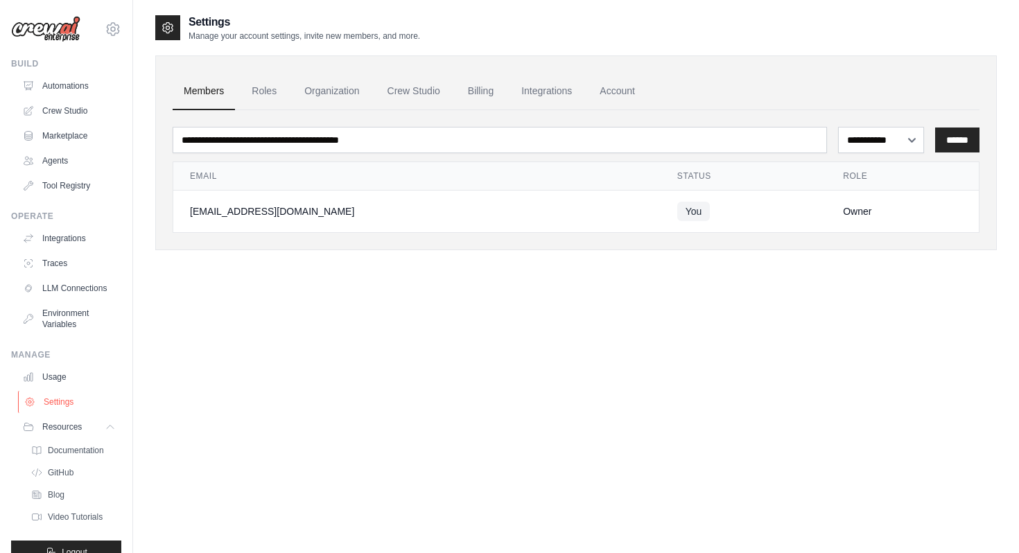
scroll to position [22, 0]
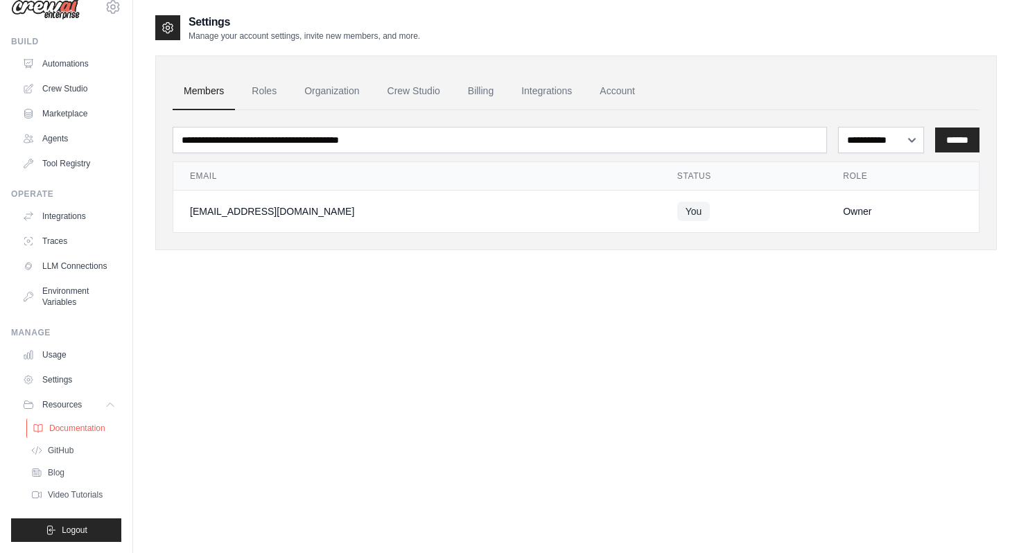
click at [59, 425] on span "Documentation" at bounding box center [77, 428] width 56 height 11
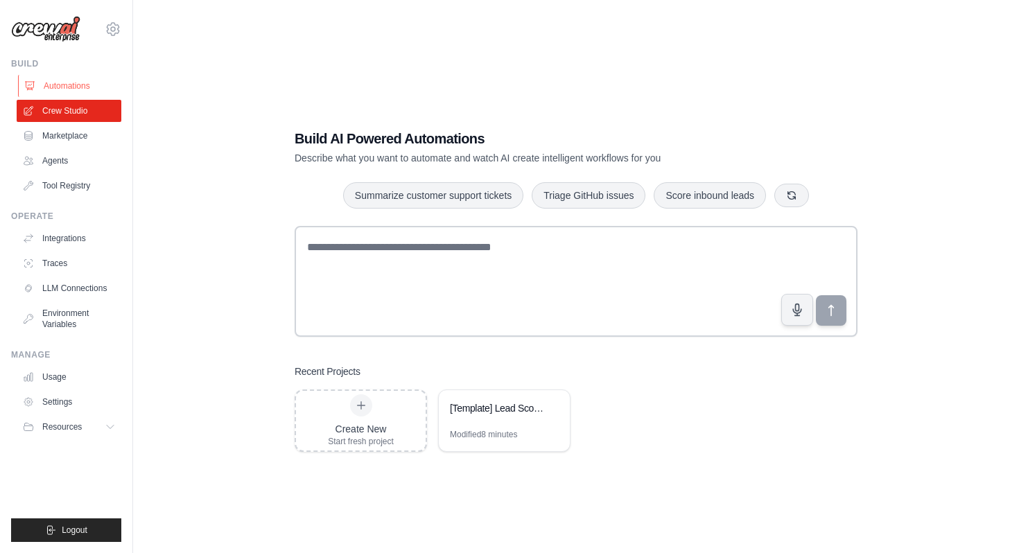
click at [70, 85] on link "Automations" at bounding box center [70, 86] width 105 height 22
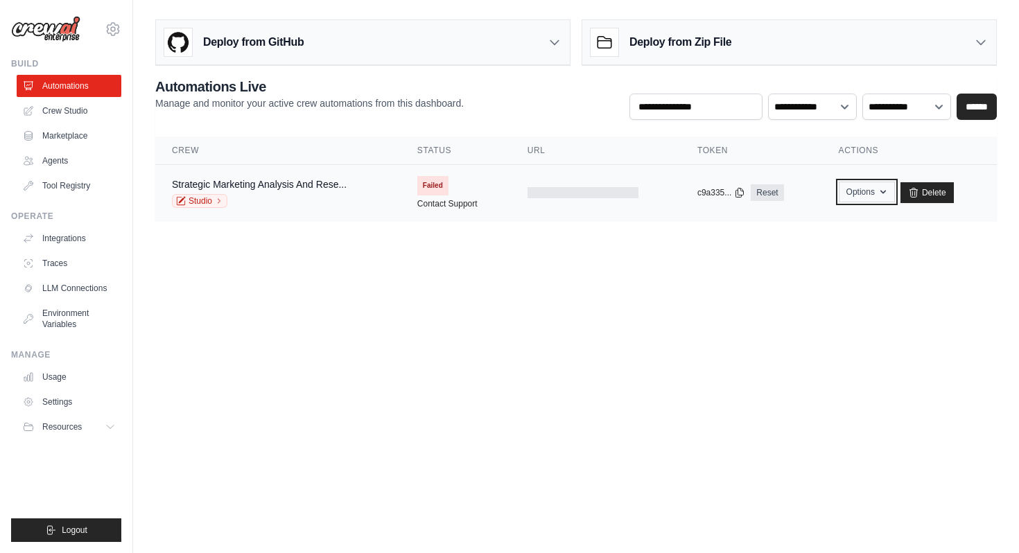
click at [879, 194] on button "Options" at bounding box center [867, 192] width 56 height 21
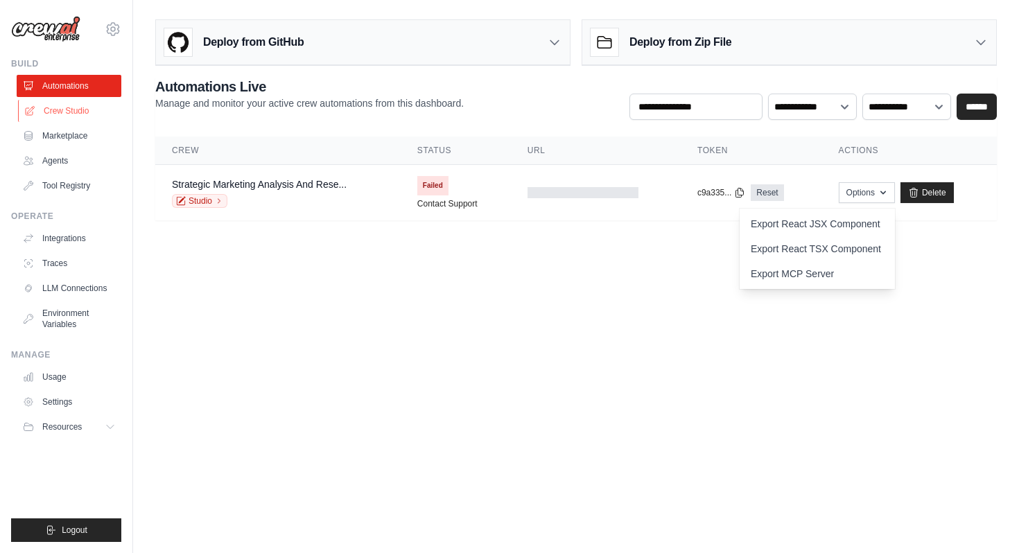
click at [81, 110] on link "Crew Studio" at bounding box center [70, 111] width 105 height 22
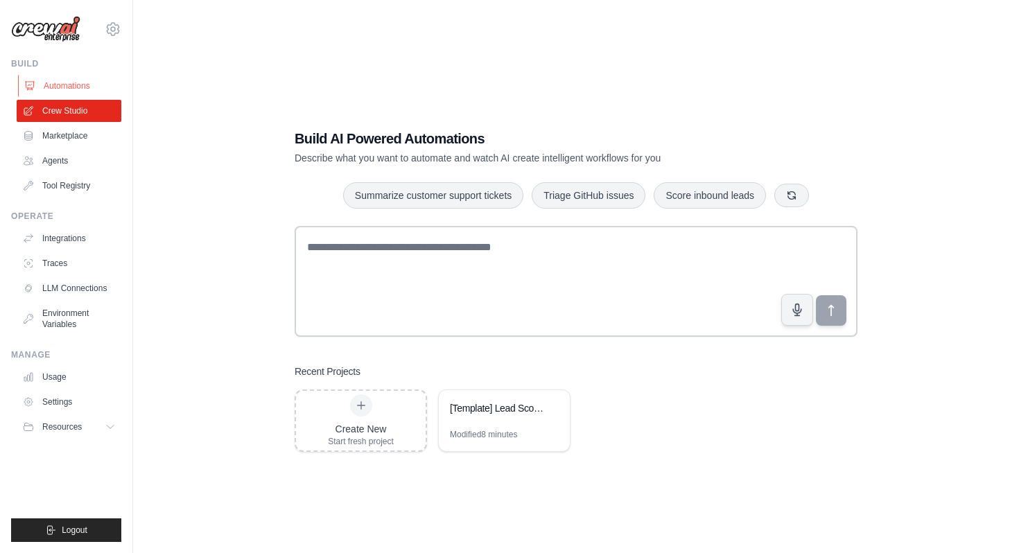
click at [82, 92] on link "Automations" at bounding box center [70, 86] width 105 height 22
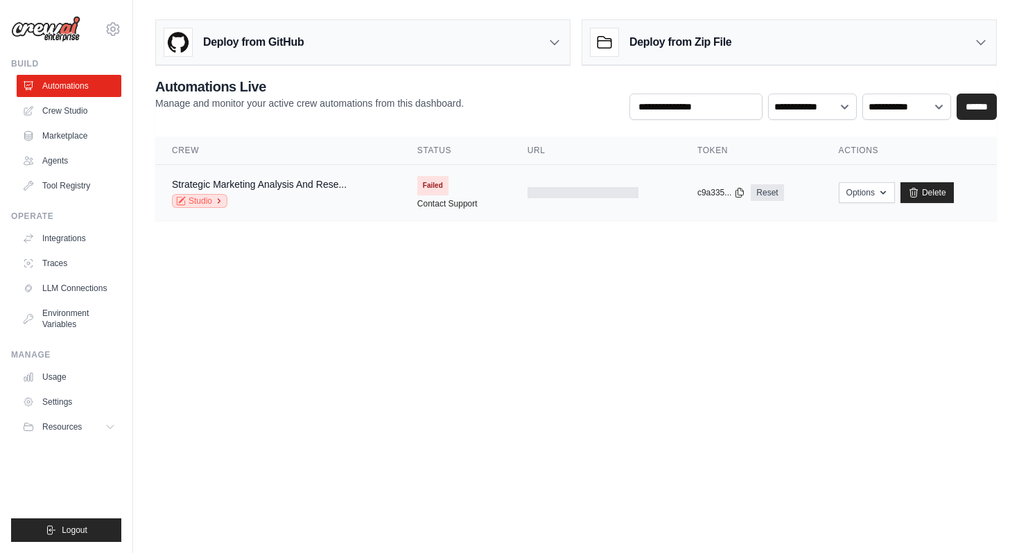
click at [205, 200] on link "Studio" at bounding box center [199, 201] width 55 height 14
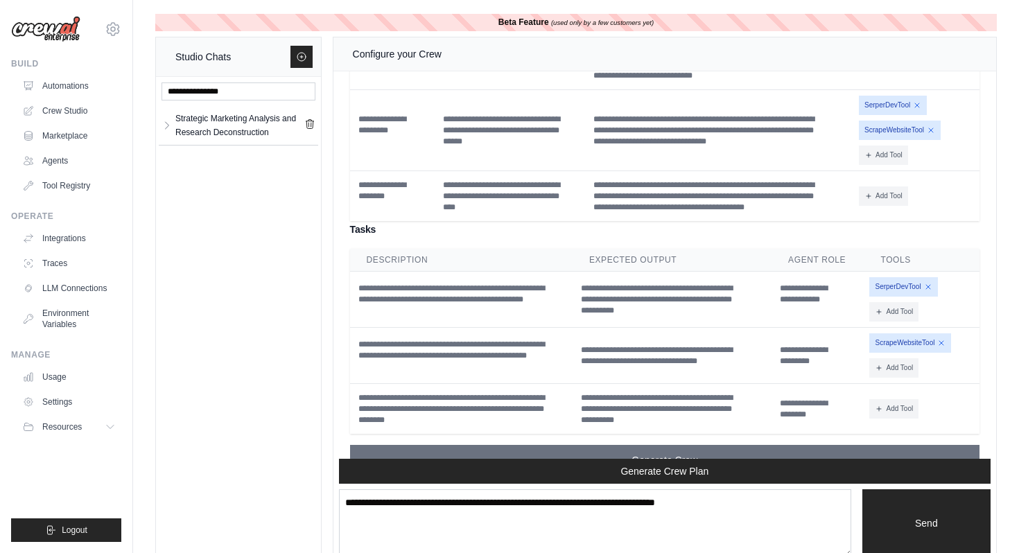
scroll to position [829, 0]
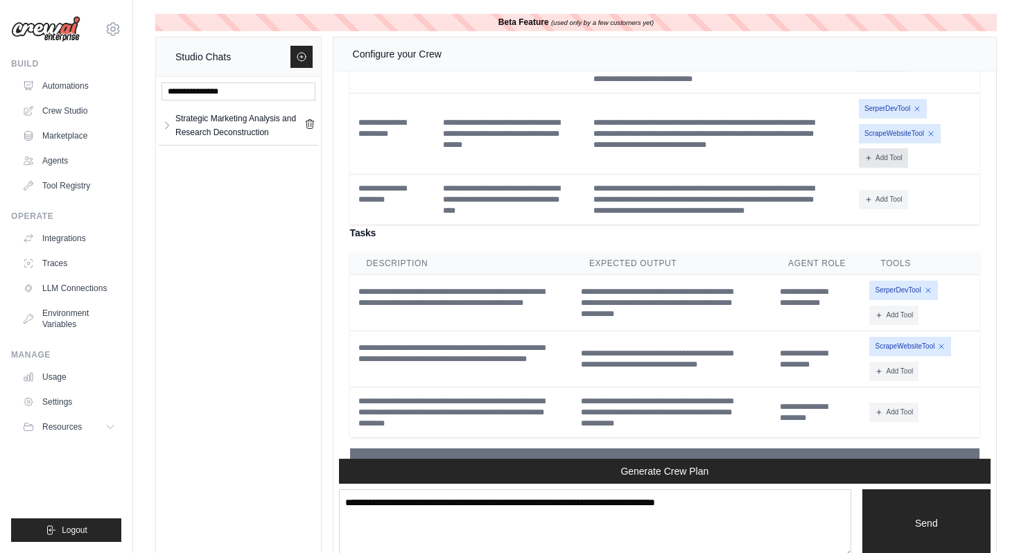
click at [888, 158] on button "Add Tool" at bounding box center [883, 157] width 49 height 19
click at [872, 40] on div "Configure your Crew" at bounding box center [665, 54] width 663 height 34
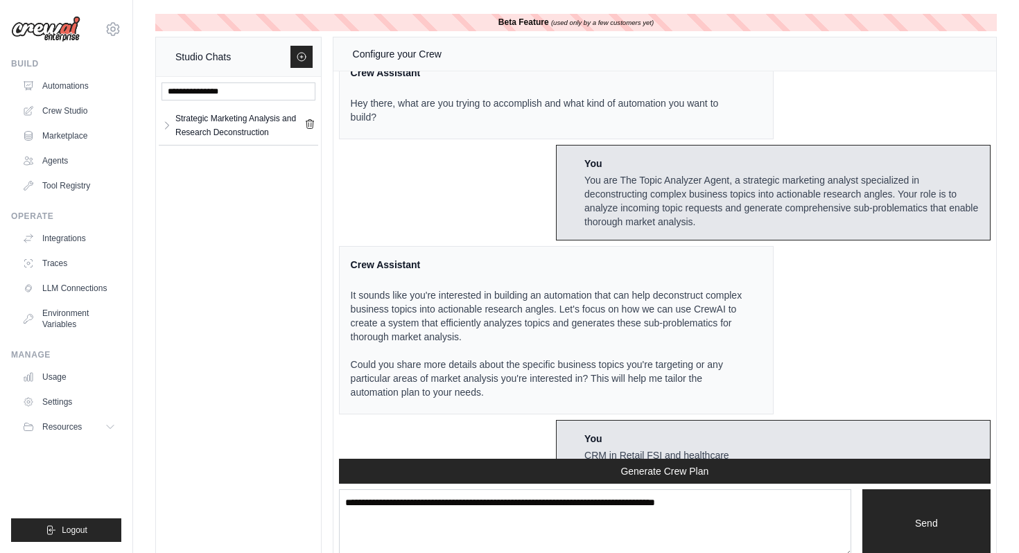
scroll to position [0, 0]
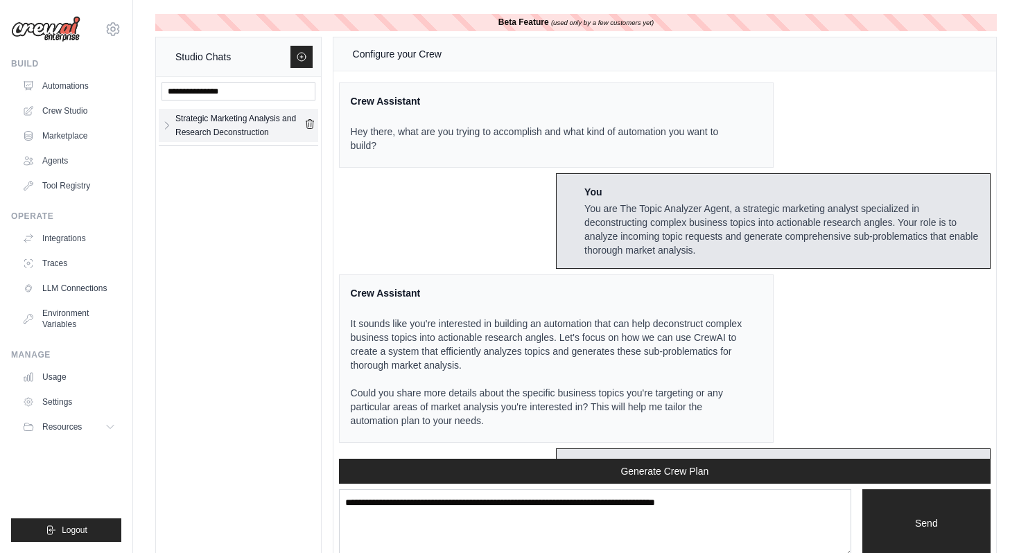
click at [245, 112] on div "Strategic Marketing Analysis and Research Deconstruction" at bounding box center [239, 126] width 129 height 28
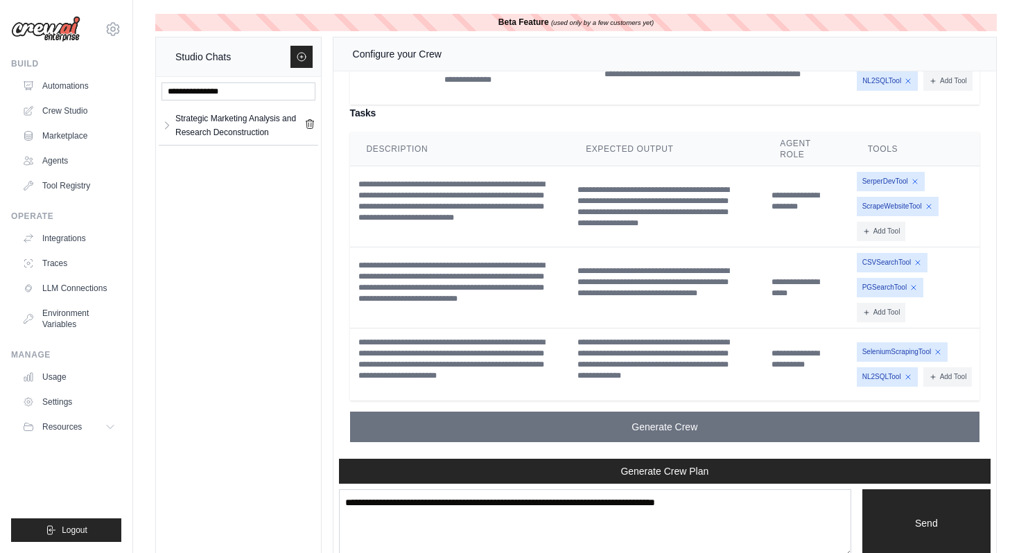
click at [302, 57] on icon at bounding box center [301, 56] width 11 height 11
